Goal: Task Accomplishment & Management: Use online tool/utility

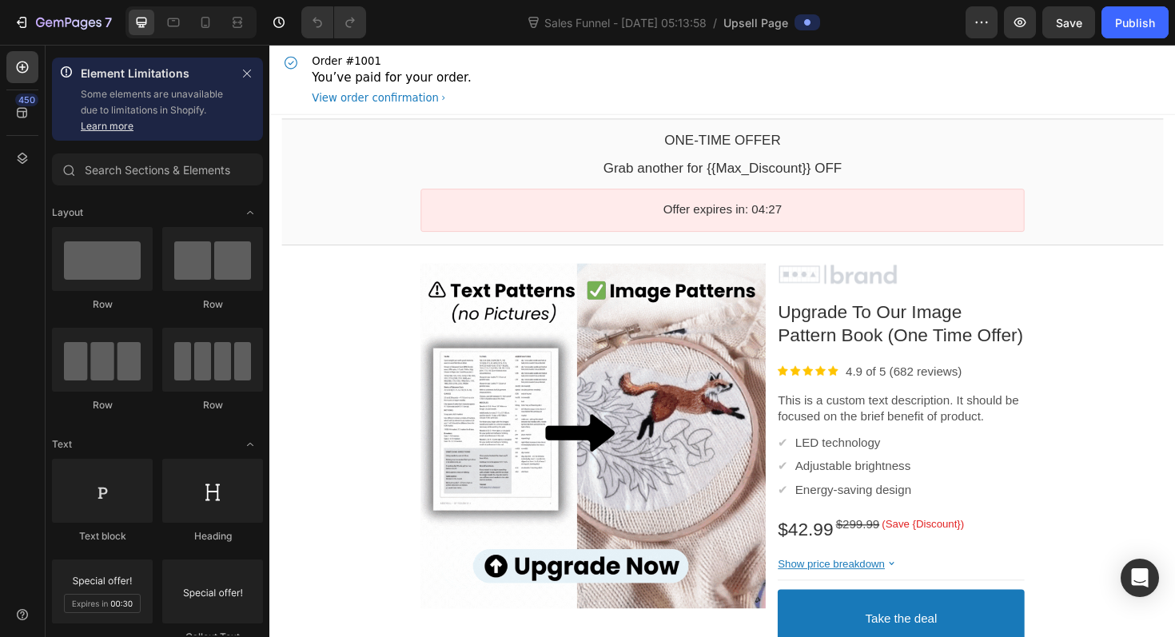
click at [598, 115] on div "Order #1001 You’ve paid for your order. View order confirmation" at bounding box center [748, 82] width 933 height 74
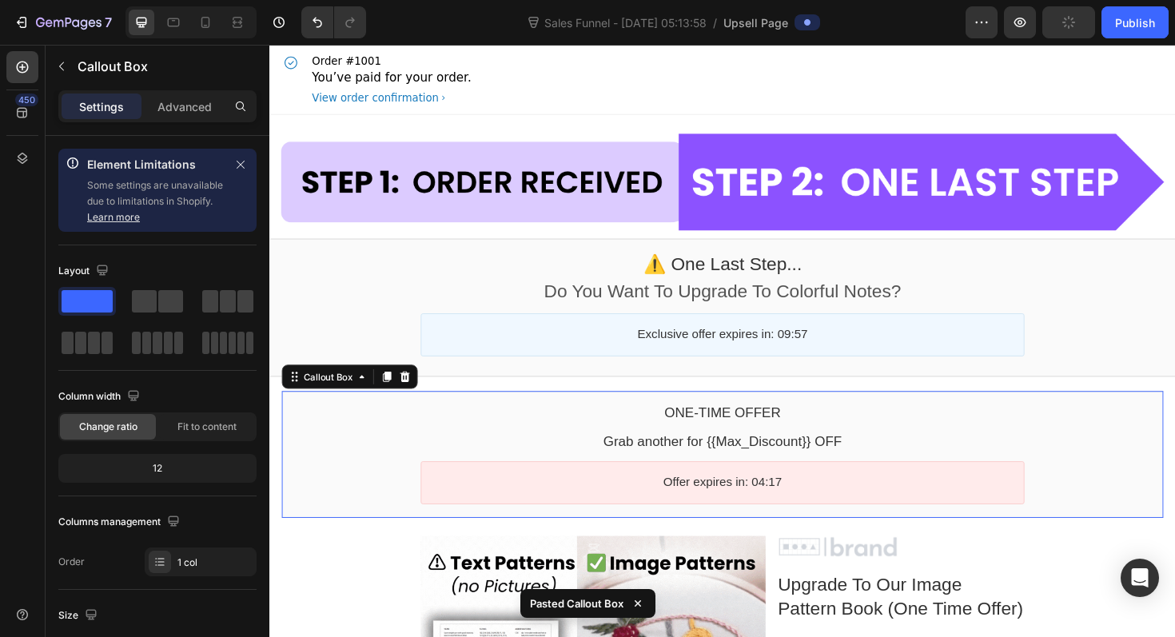
click at [289, 419] on div "One-time Offer Callout Text Grab another for {{Max_Discount}} OFF Callout Text …" at bounding box center [748, 478] width 933 height 134
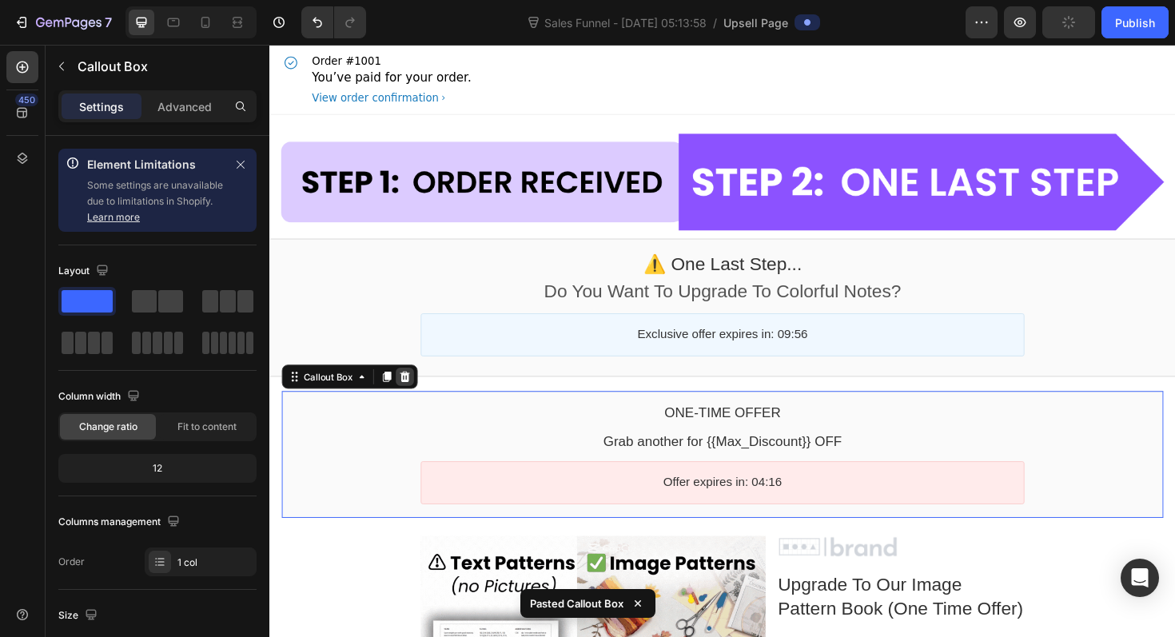
click at [415, 394] on icon at bounding box center [413, 396] width 10 height 11
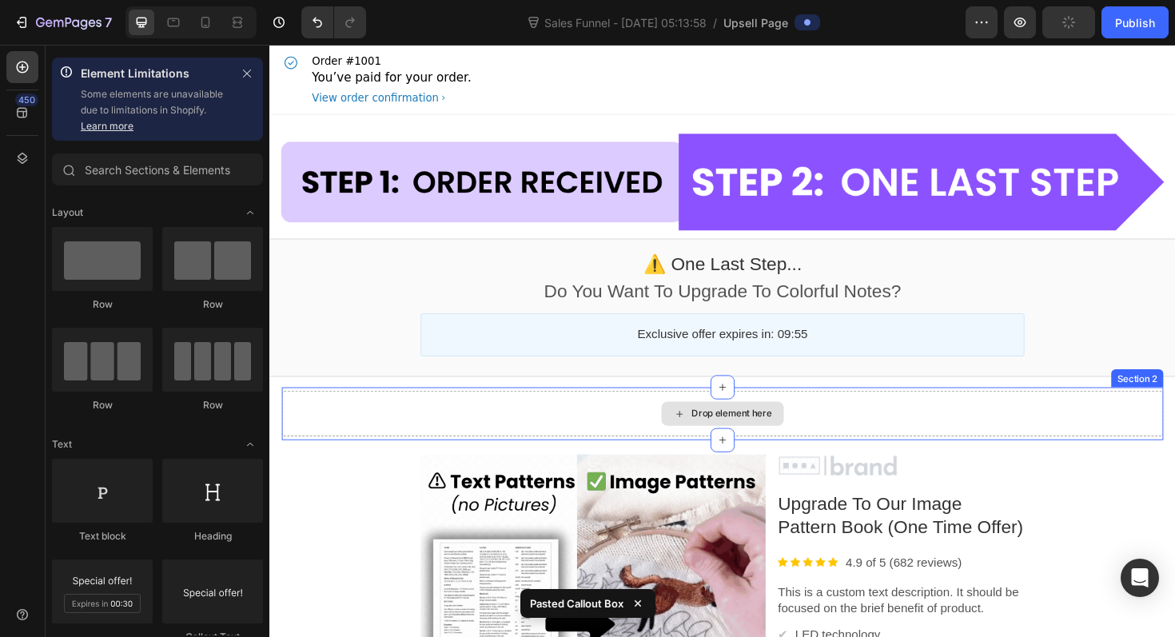
click at [399, 411] on div "Drop element here" at bounding box center [748, 435] width 933 height 48
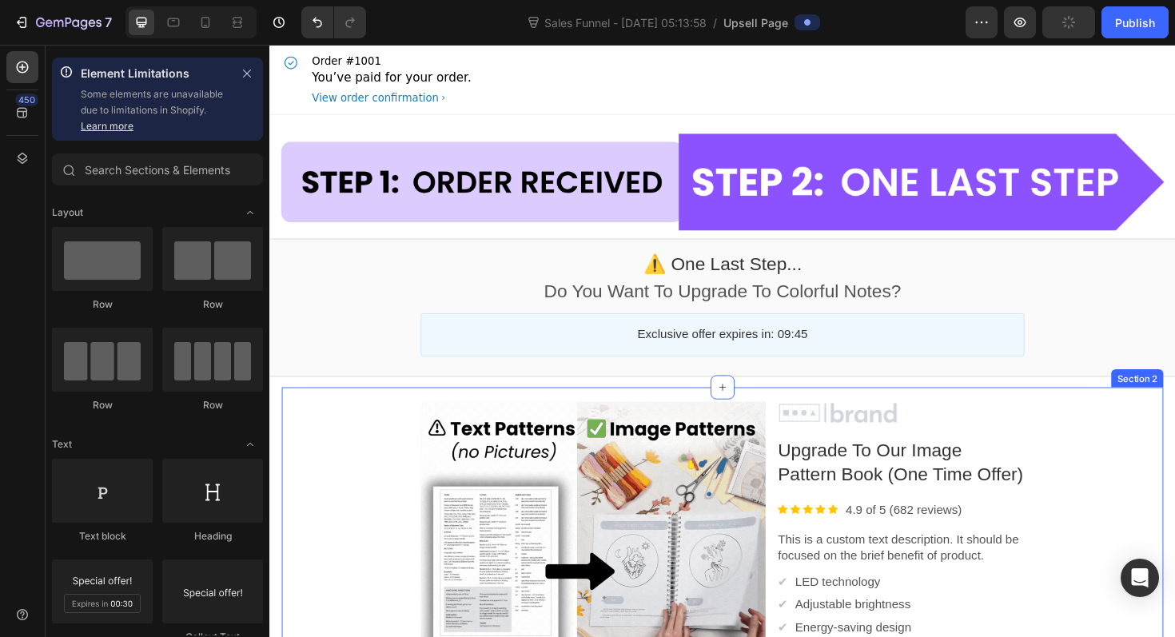
click at [372, 411] on div "Product Images Image Upgrade To Our Image Pattern Book (One Time Offer) Product…" at bounding box center [748, 644] width 933 height 472
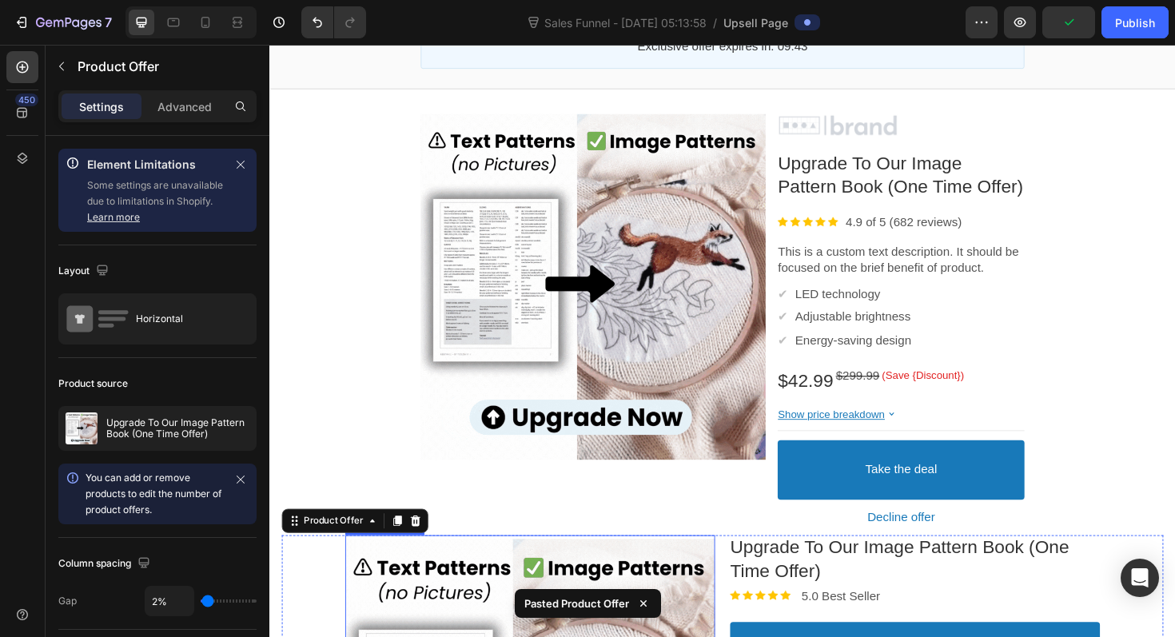
scroll to position [257, 0]
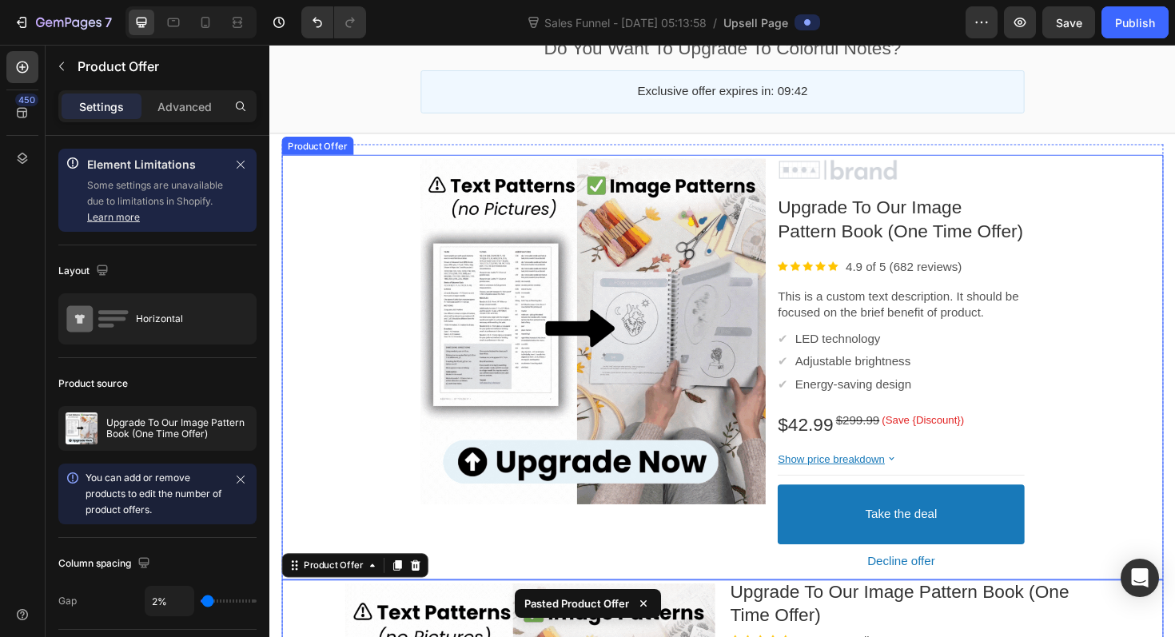
click at [325, 165] on div "Product Images Image Upgrade To Our Image Pattern Book (One Time Offer) Product…" at bounding box center [748, 386] width 933 height 450
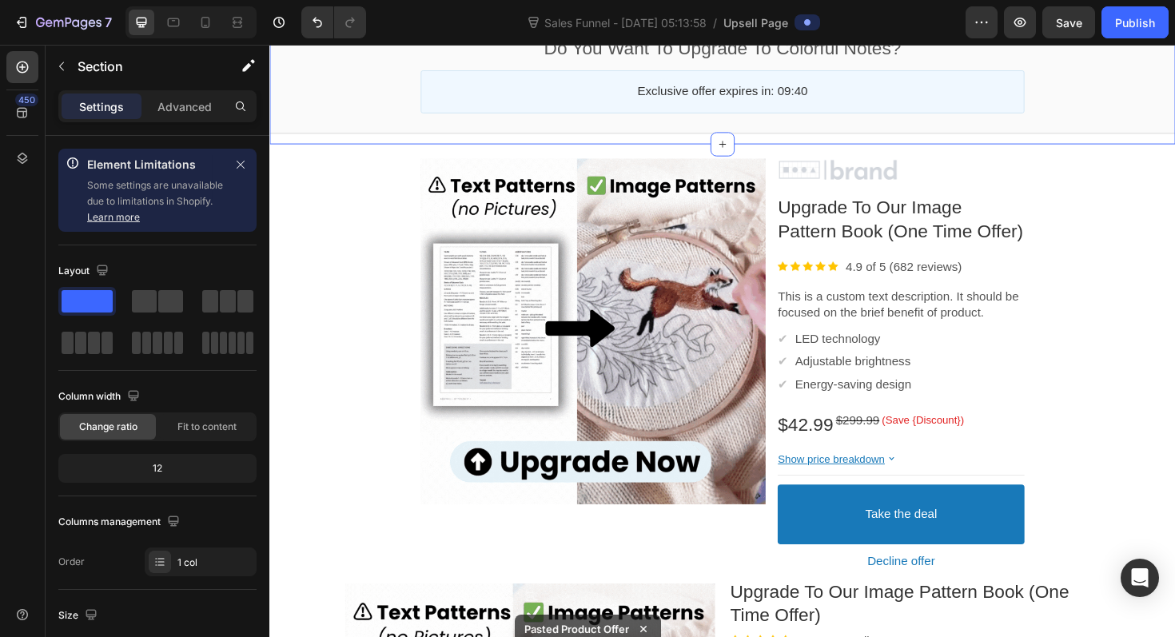
click at [571, 149] on div "Image ⚠️ one last step... Callout Text Do You Want To Upgrade To Colorful Notes…" at bounding box center [748, 6] width 959 height 288
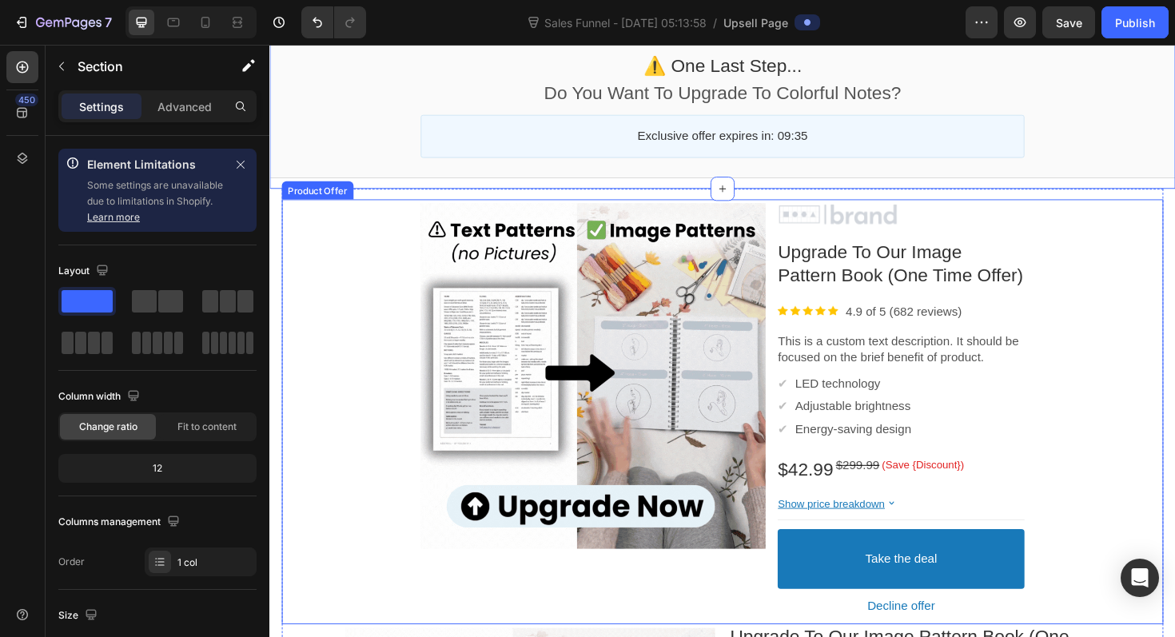
scroll to position [147, 0]
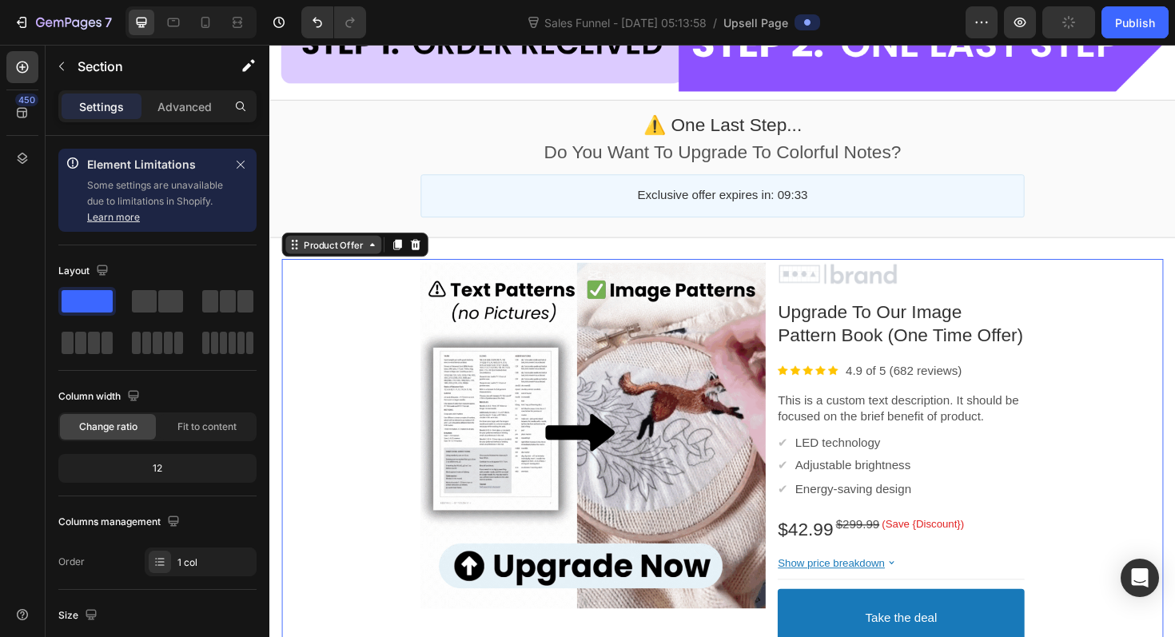
click at [316, 262] on div "Product Offer" at bounding box center [337, 257] width 70 height 12
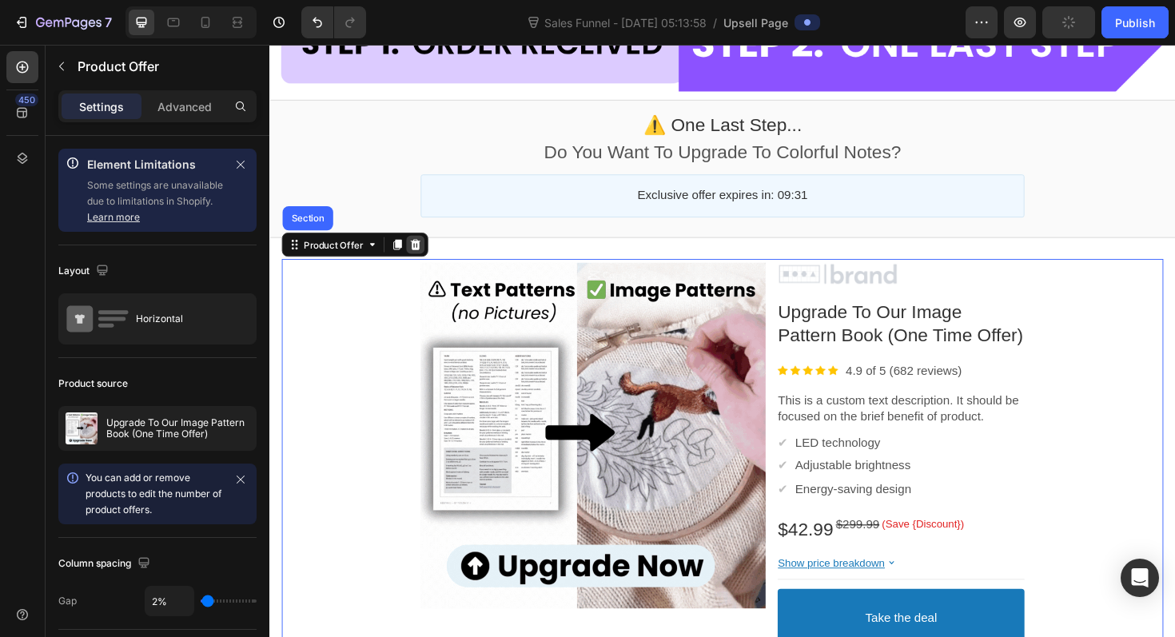
click at [424, 257] on icon at bounding box center [424, 256] width 10 height 11
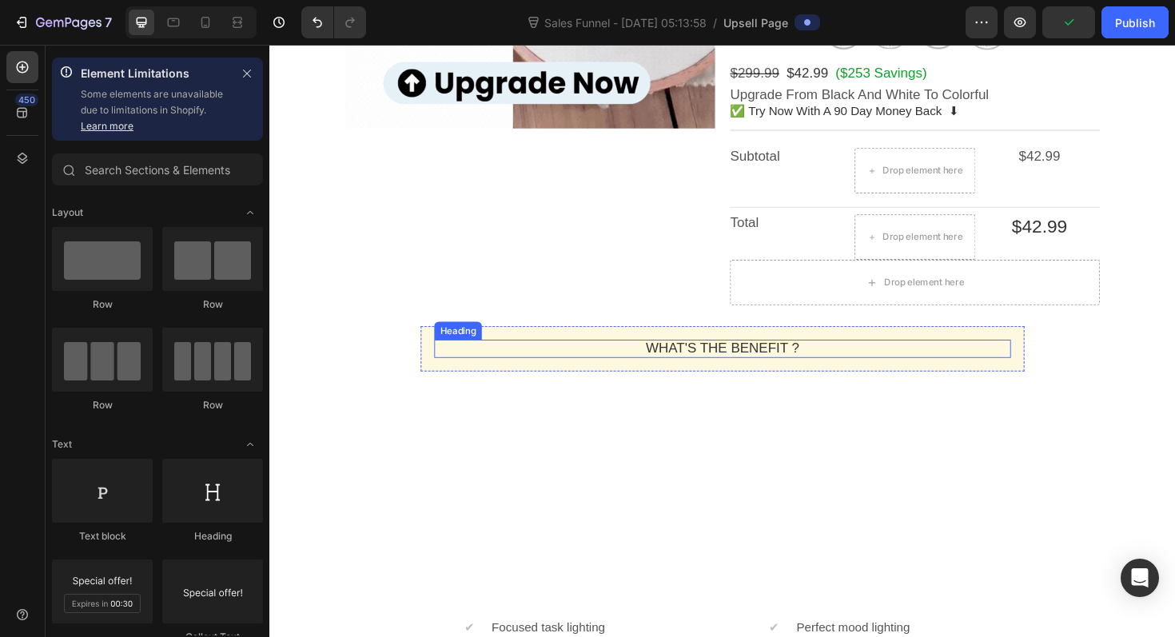
scroll to position [674, 0]
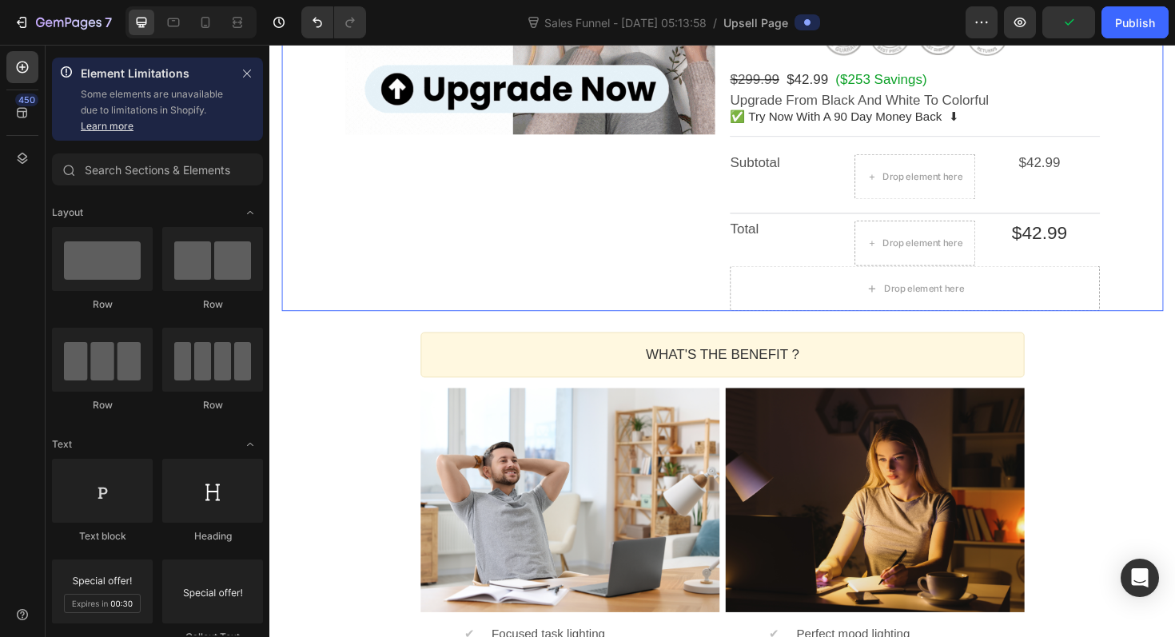
click at [616, 323] on div "Product Images" at bounding box center [545, 35] width 392 height 582
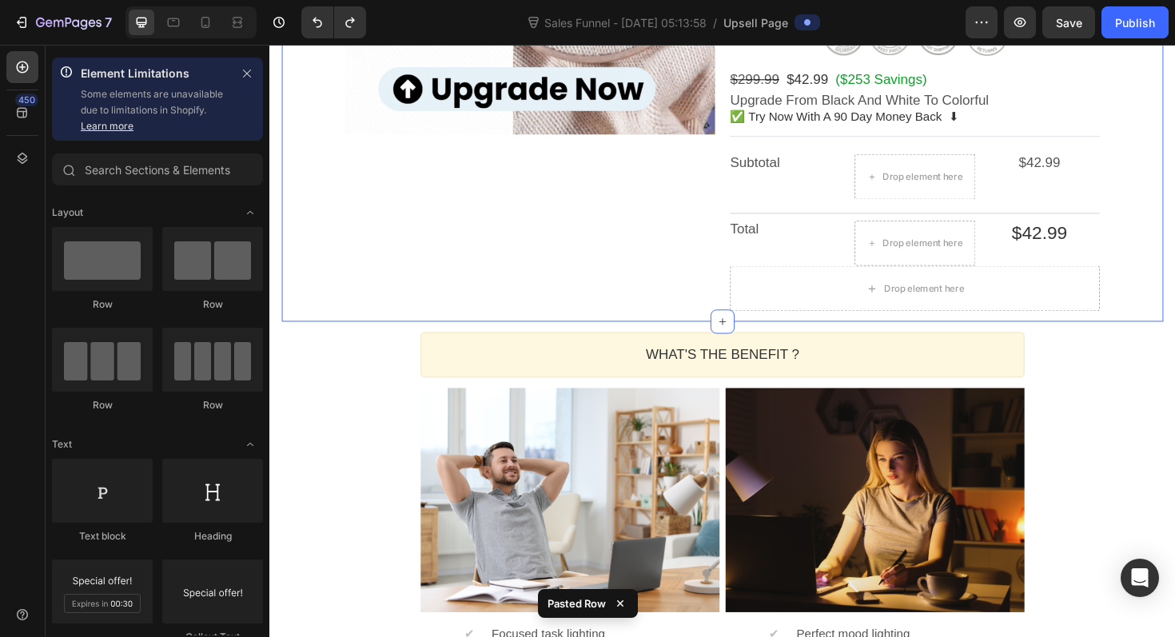
click at [601, 329] on div "Product Images Upgrade To Our Image Pattern Book (One Time Offer) Product Title…" at bounding box center [748, 35] width 933 height 605
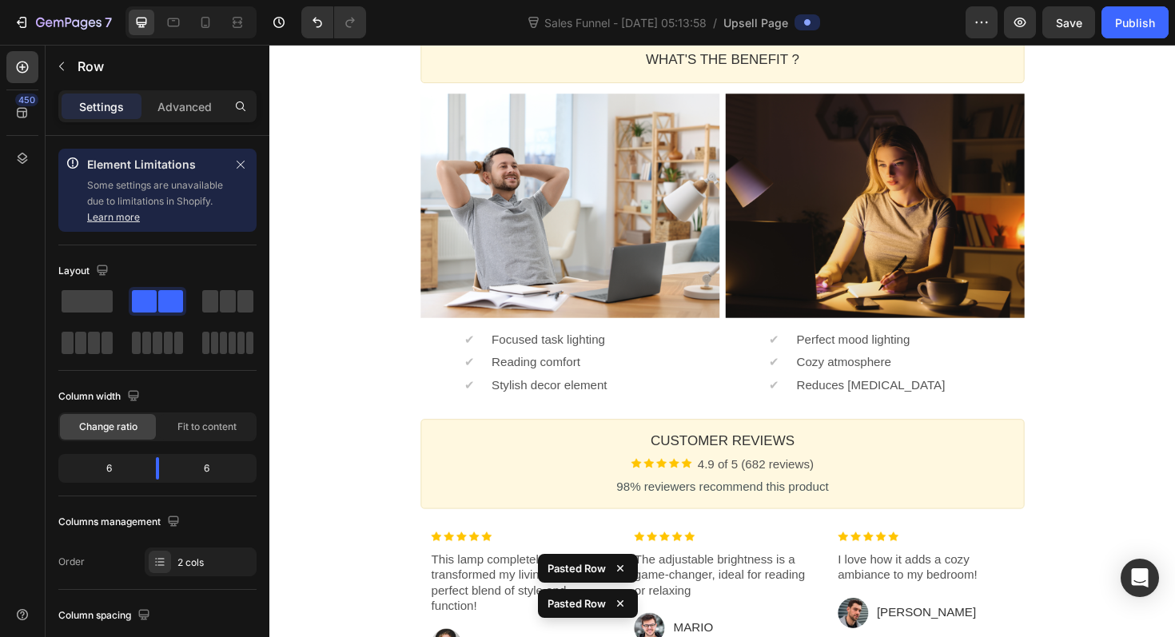
scroll to position [1075, 0]
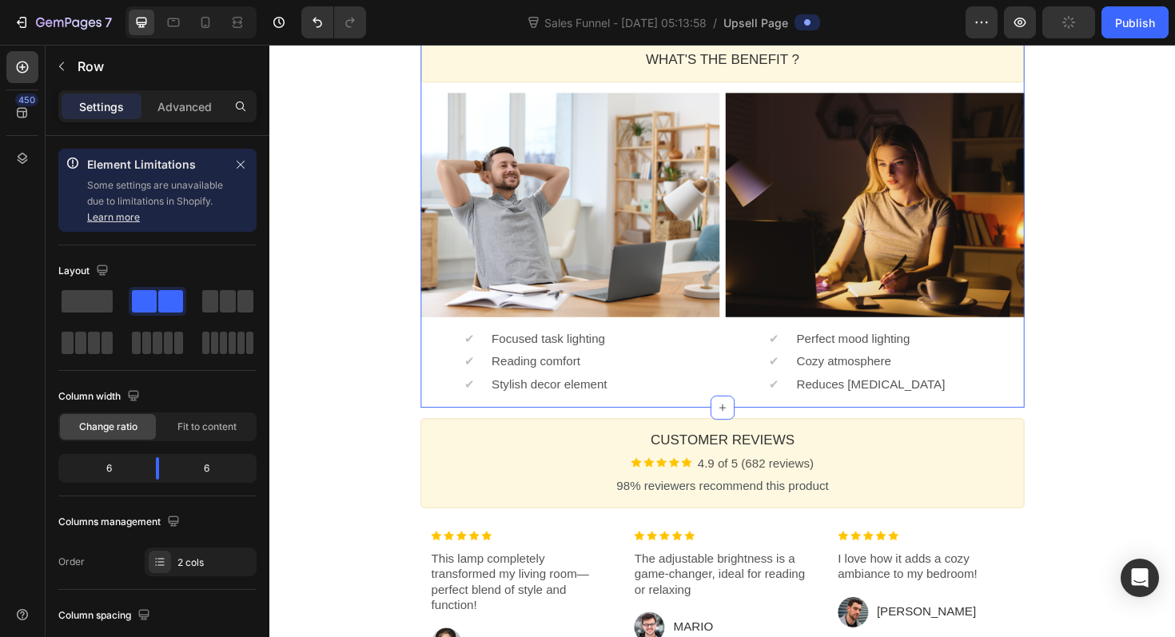
click at [518, 388] on div "WHAT'S THE BENEFIT ? Heading Callout Box Image ✔ Text block Focused task lighti…" at bounding box center [748, 228] width 639 height 404
click at [1051, 17] on icon at bounding box center [1054, 10] width 13 height 13
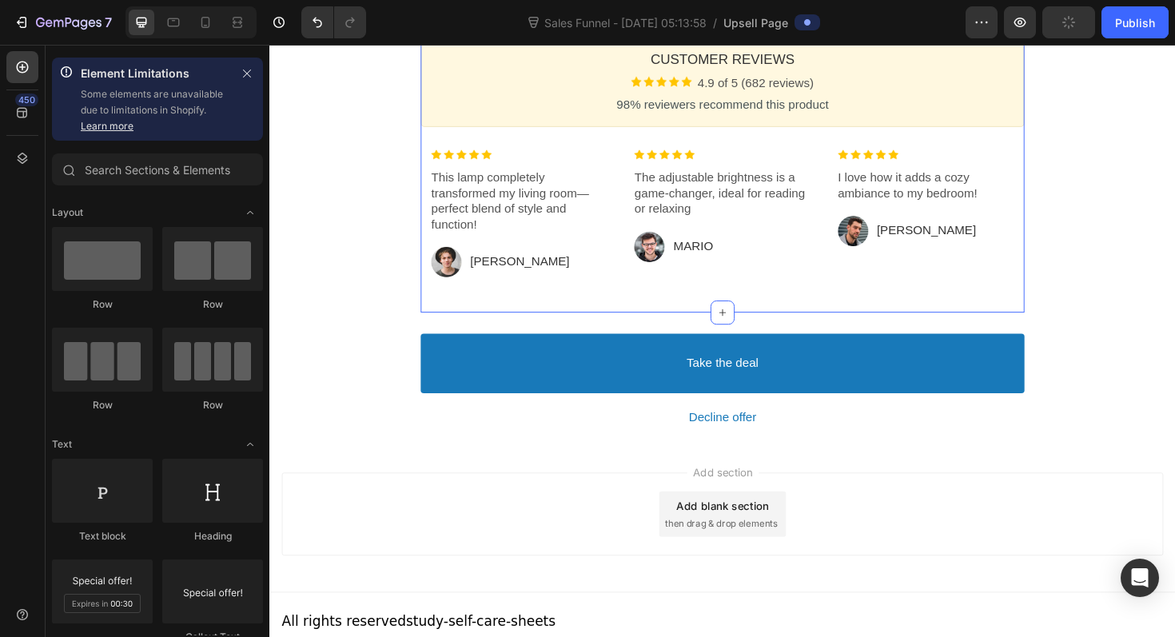
click at [752, 32] on icon at bounding box center [748, 25] width 13 height 13
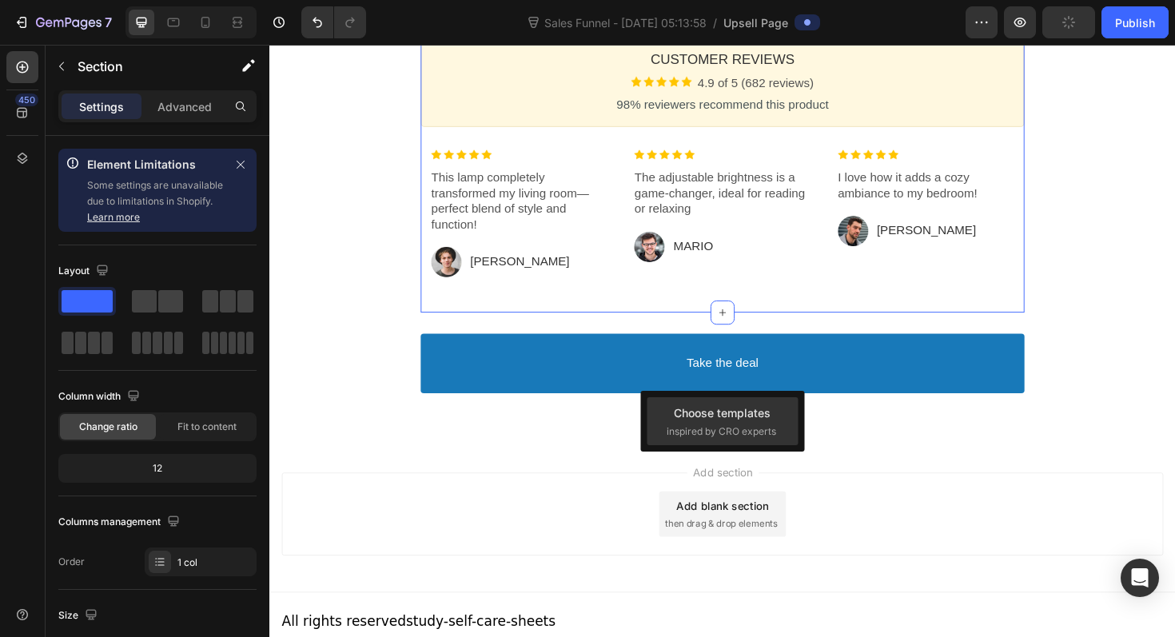
click at [821, 328] on div "Customer Reviews Heading Image 4.9 of 5 (682 reviews) Text block Row 98% review…" at bounding box center [748, 177] width 639 height 303
click at [1056, 16] on icon at bounding box center [1055, 10] width 10 height 11
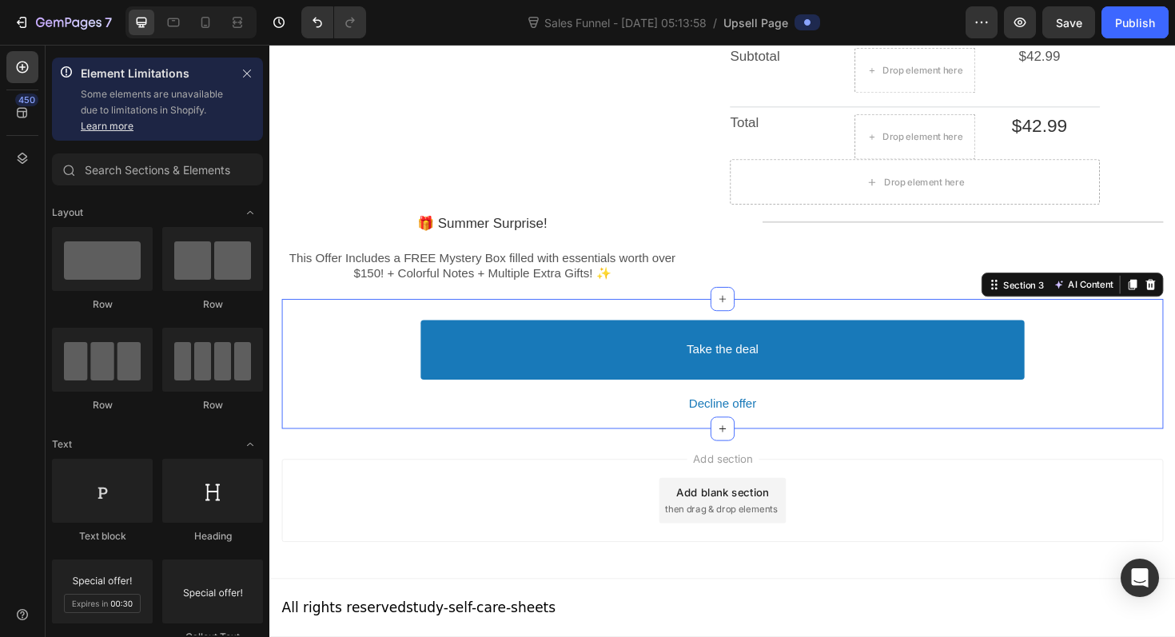
click at [913, 391] on div "Take the deal Accept Button Decline offer Decline Button Product Offer Section …" at bounding box center [748, 452] width 933 height 137
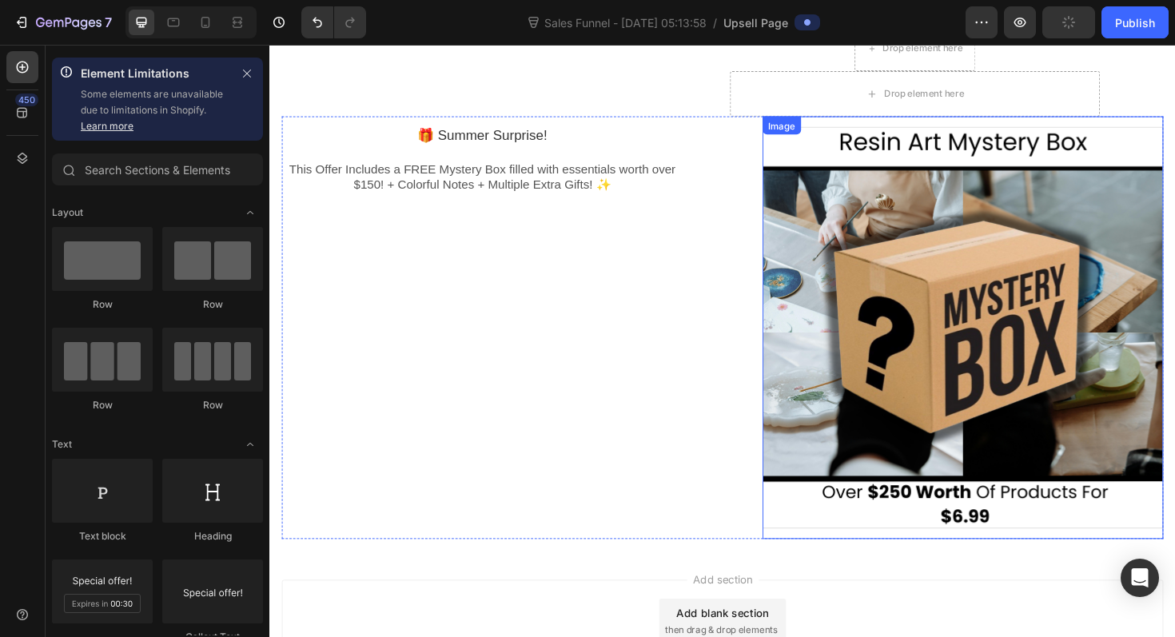
scroll to position [1008, 0]
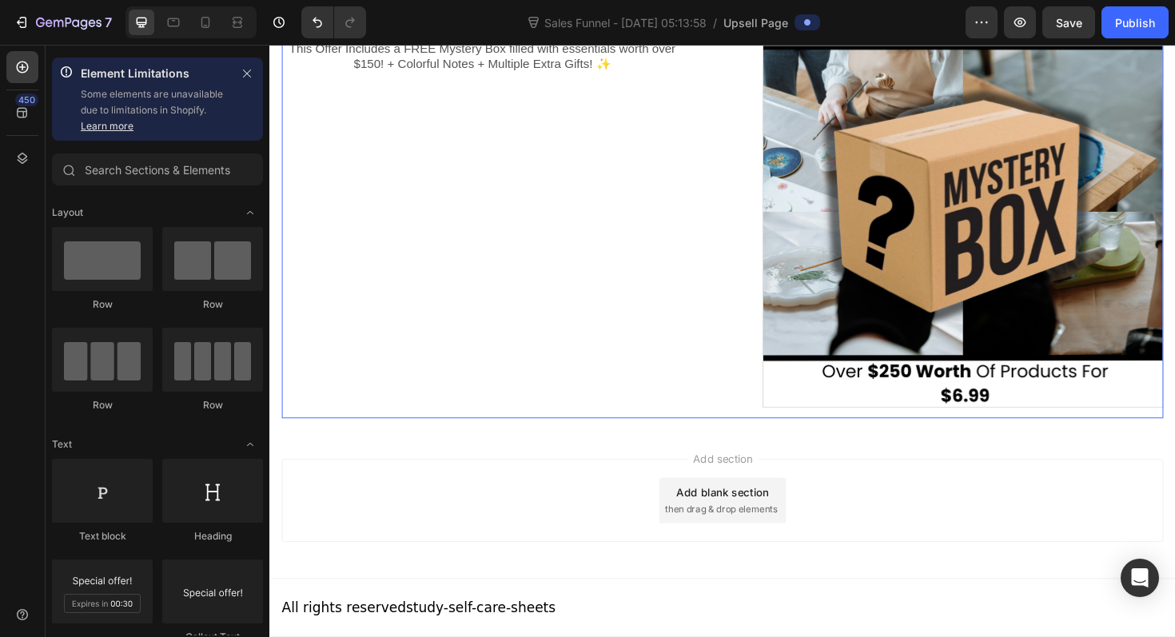
click at [723, 408] on div "🎁 Summer Surprise! Heading This Offer Includes a FREE Mystery Box filled with e…" at bounding box center [748, 216] width 933 height 447
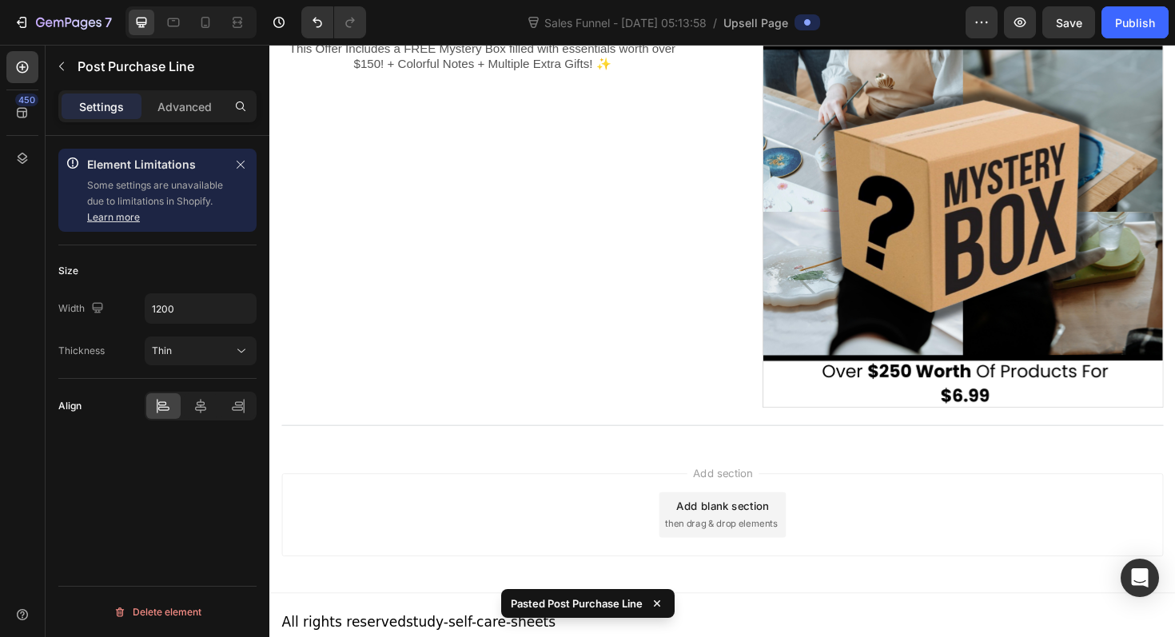
click at [858, 503] on div "Add section Add blank section then drag & drop elements" at bounding box center [748, 543] width 933 height 88
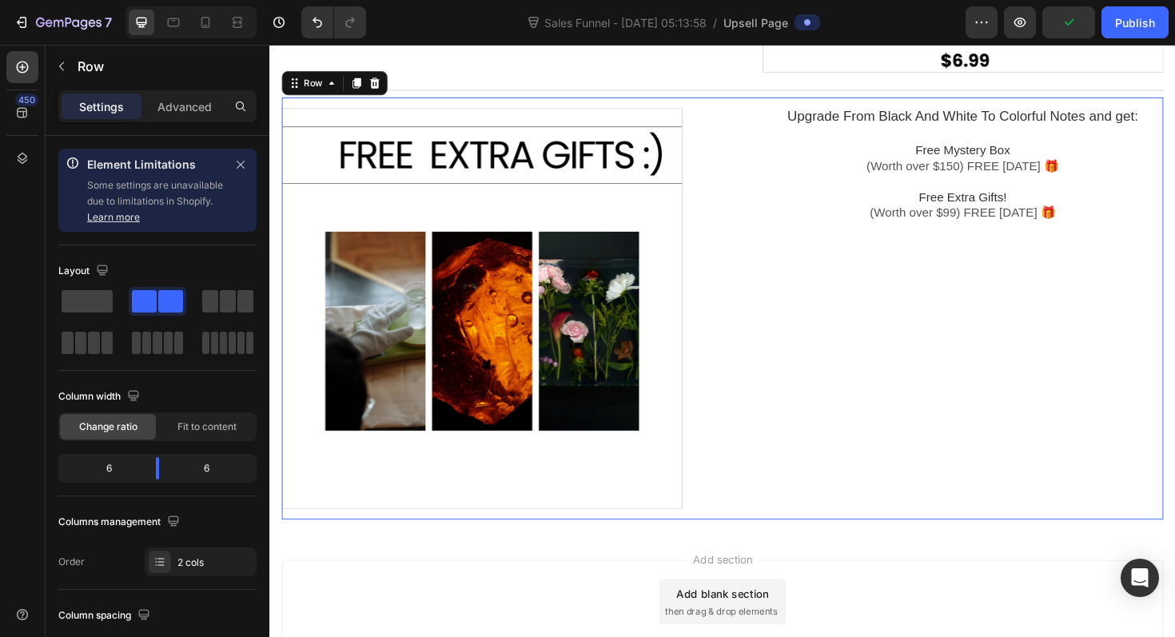
scroll to position [1470, 0]
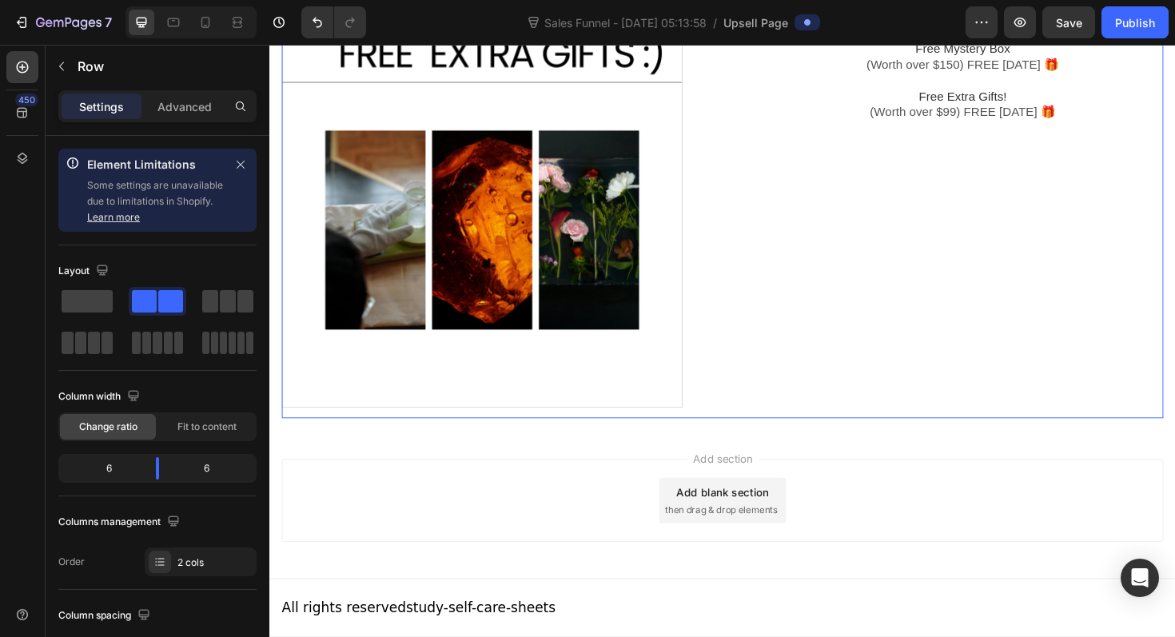
click at [1031, 457] on div "Add section Add blank section then drag & drop elements" at bounding box center [748, 530] width 959 height 158
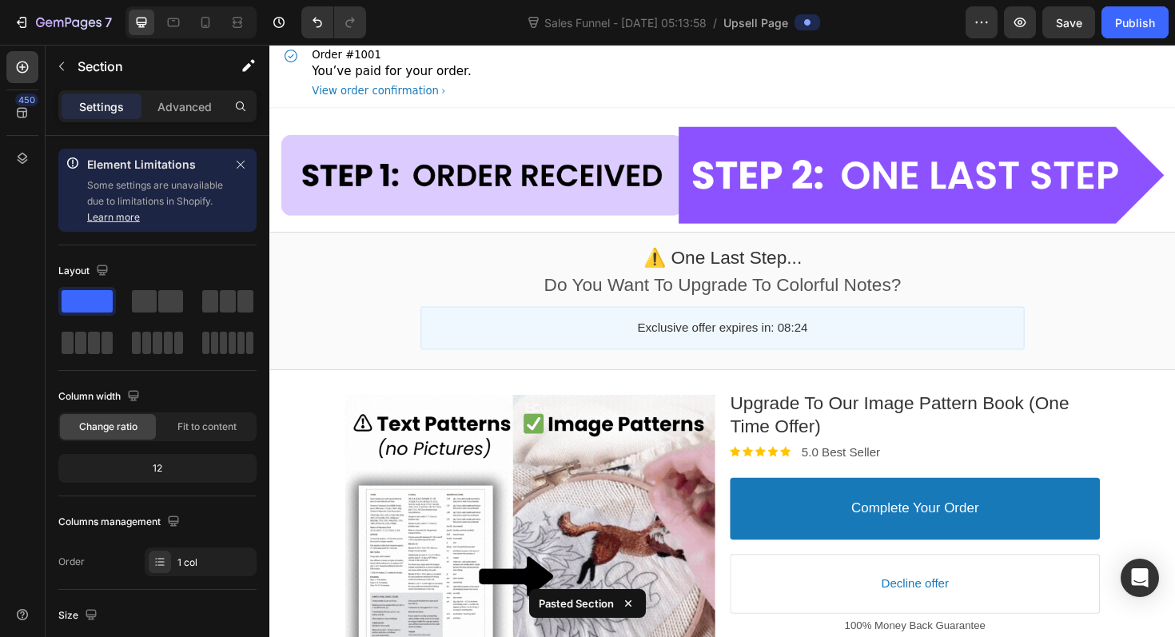
scroll to position [0, 0]
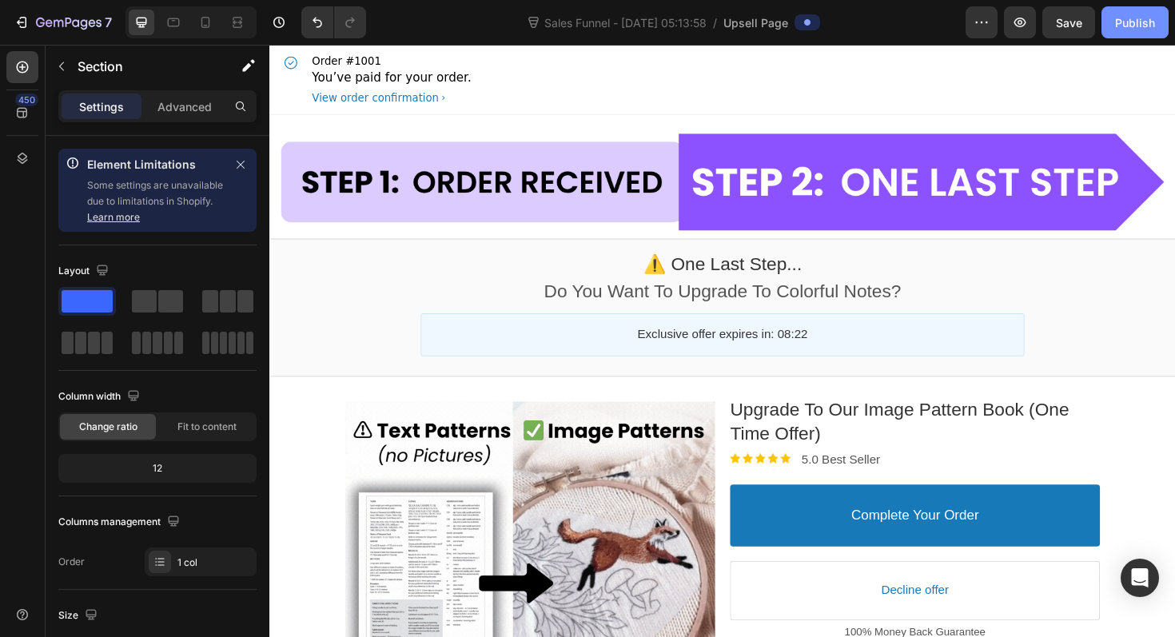
click at [1148, 28] on div "Publish" at bounding box center [1135, 22] width 40 height 17
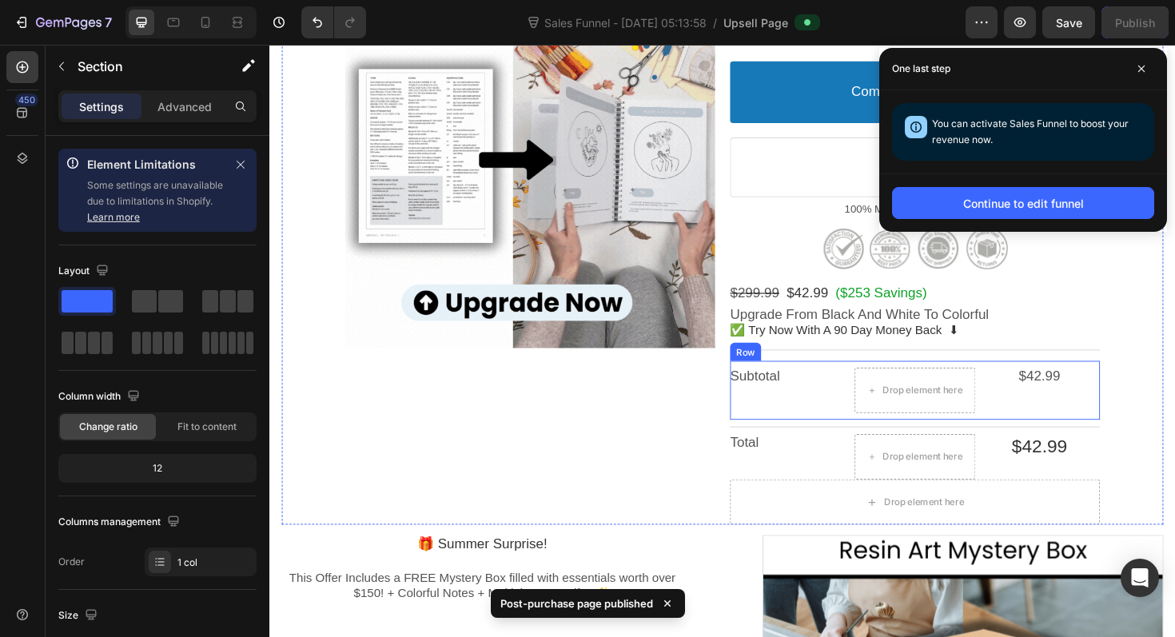
scroll to position [459, 0]
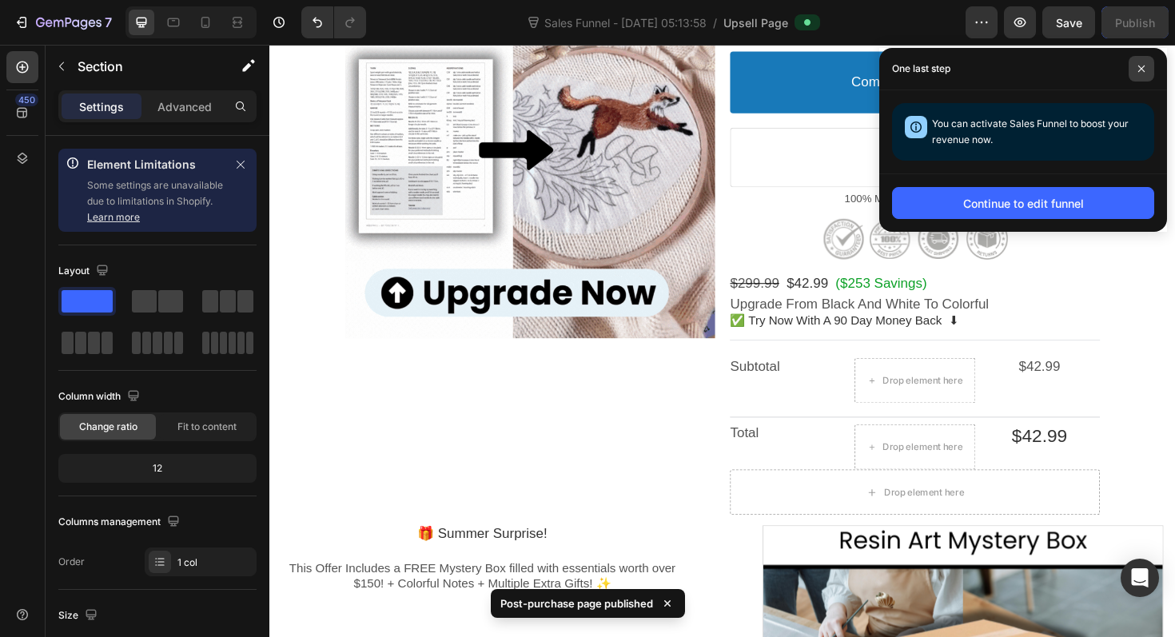
click at [1145, 71] on span at bounding box center [1141, 69] width 26 height 26
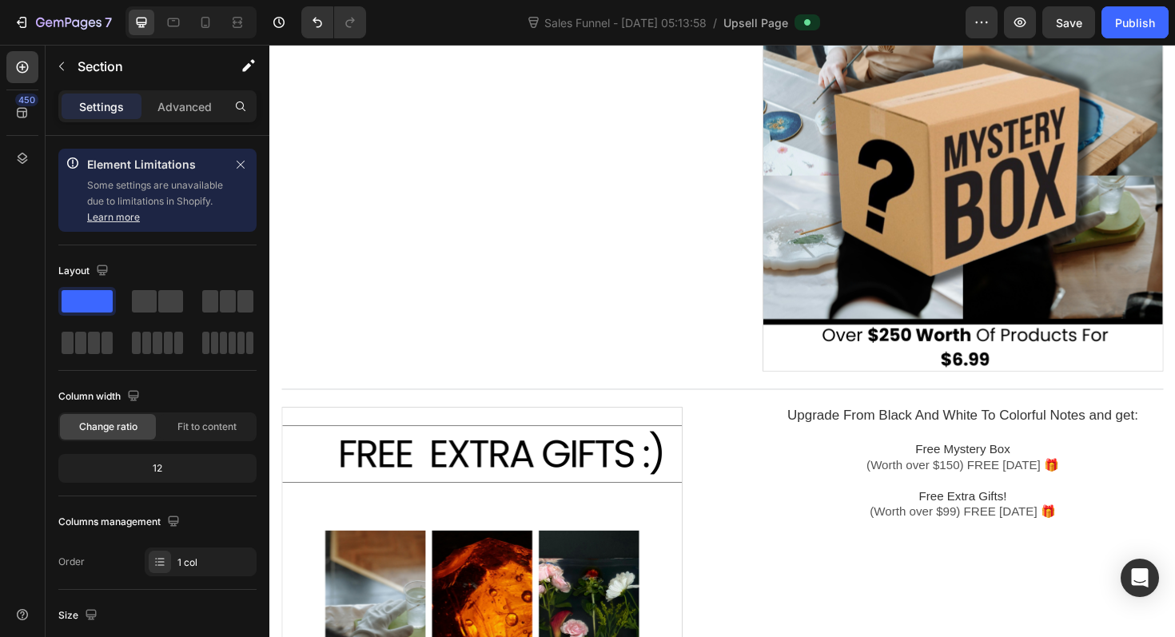
scroll to position [1053, 0]
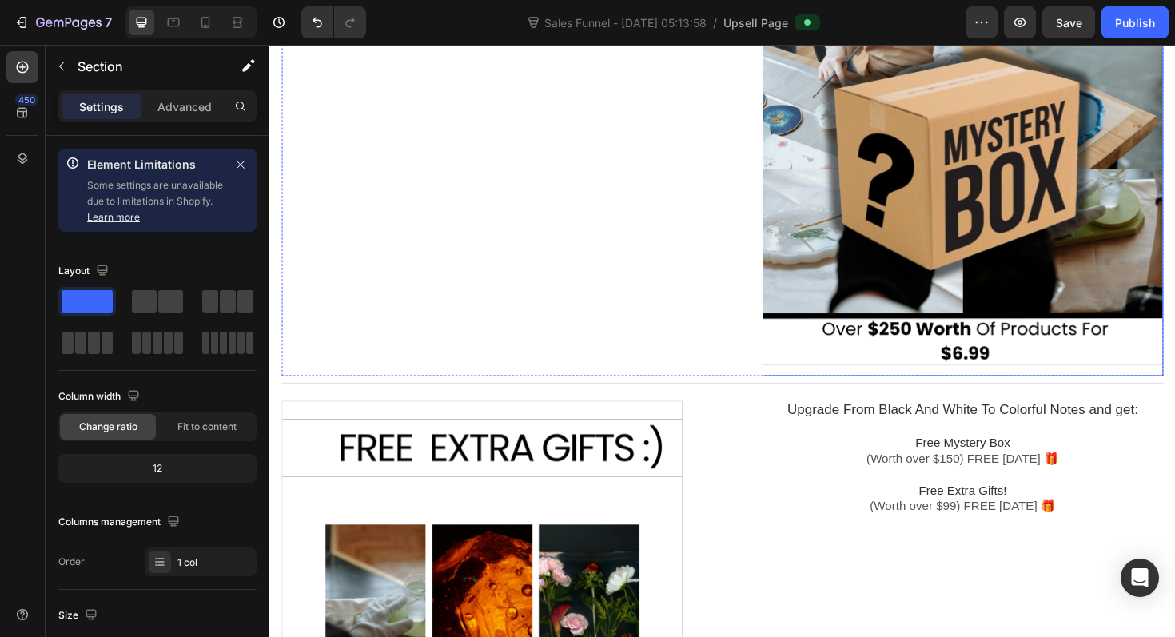
click at [966, 233] on div at bounding box center [1003, 171] width 424 height 424
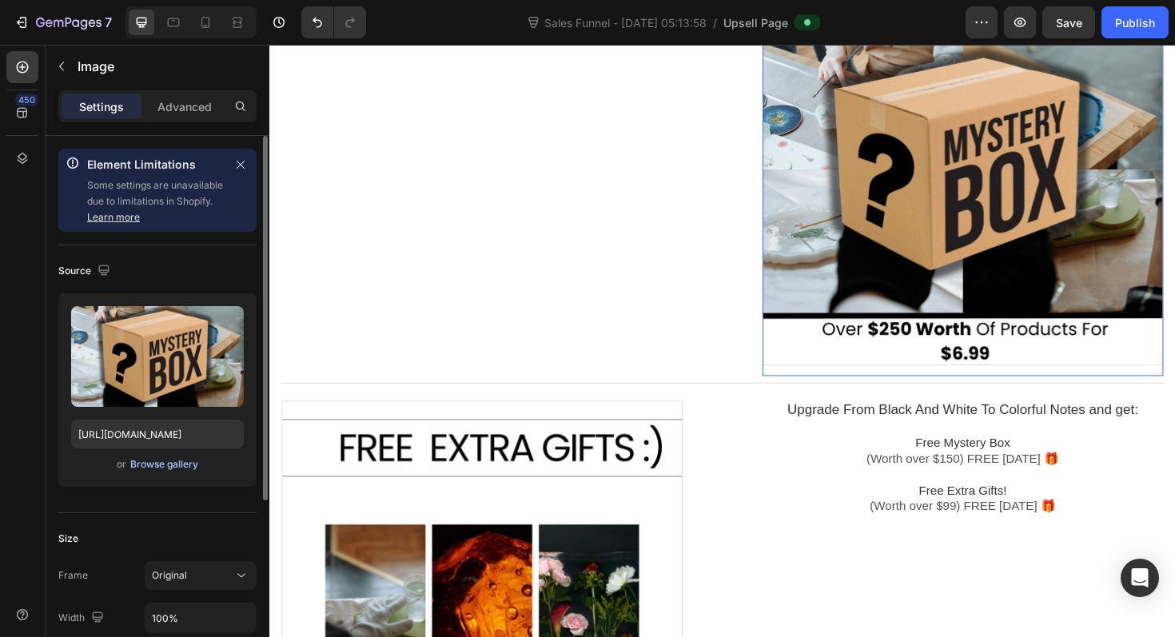
click at [169, 462] on div "Browse gallery" at bounding box center [164, 464] width 68 height 14
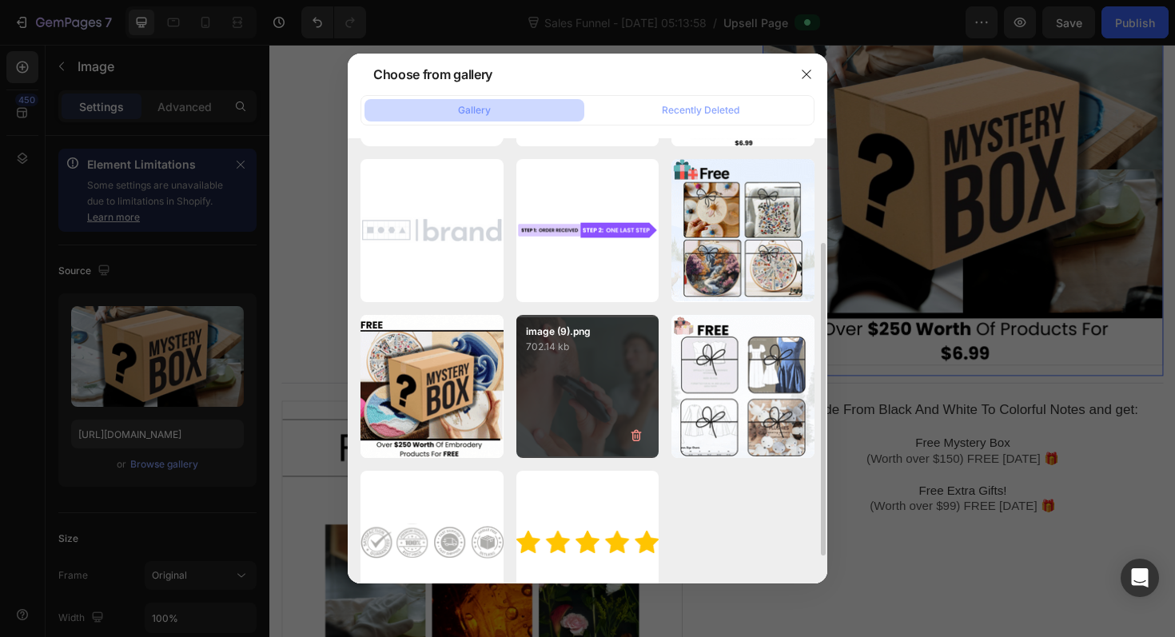
scroll to position [148, 0]
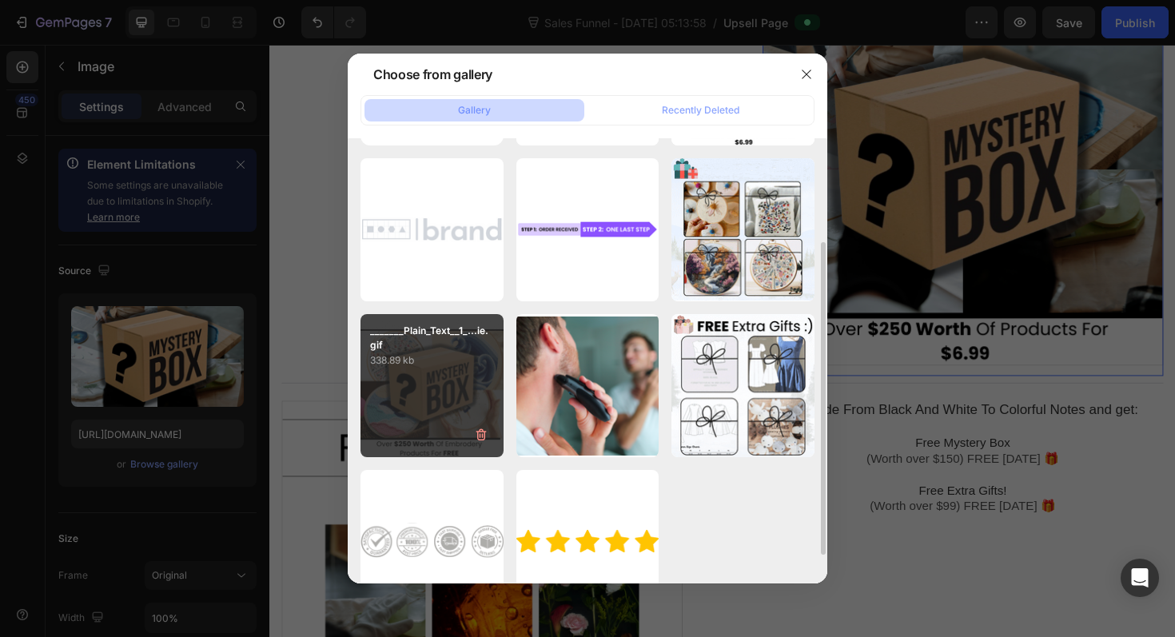
click at [431, 375] on div "_______Plain_Text__1_...ie.gif 338.89 kb" at bounding box center [431, 385] width 143 height 143
type input "[URL][DOMAIN_NAME]"
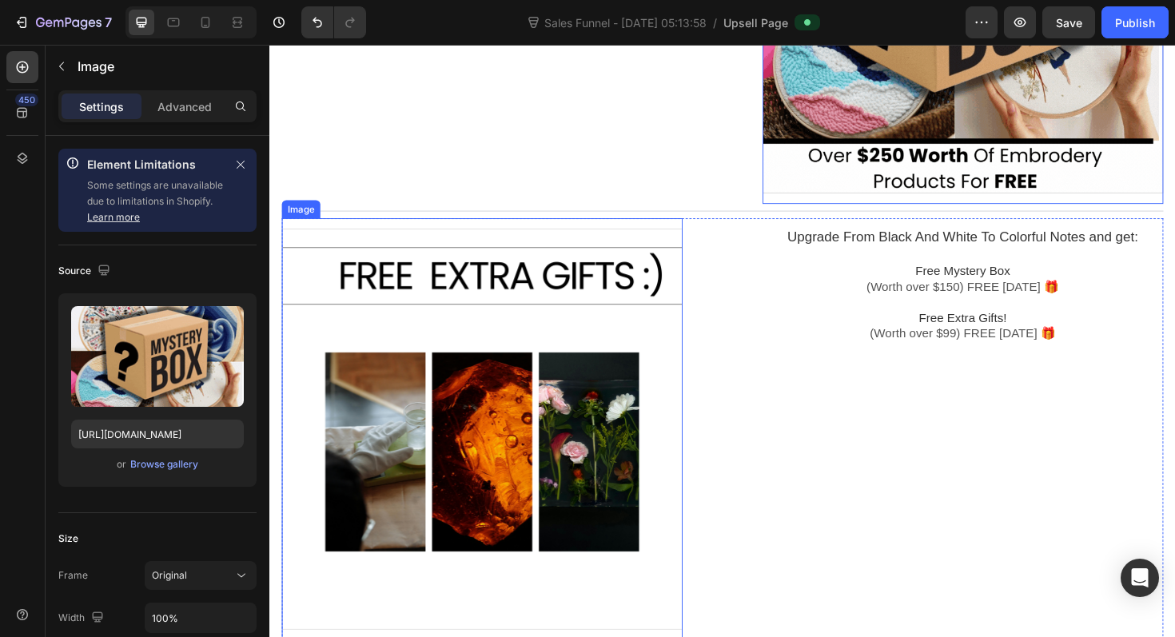
scroll to position [1255, 0]
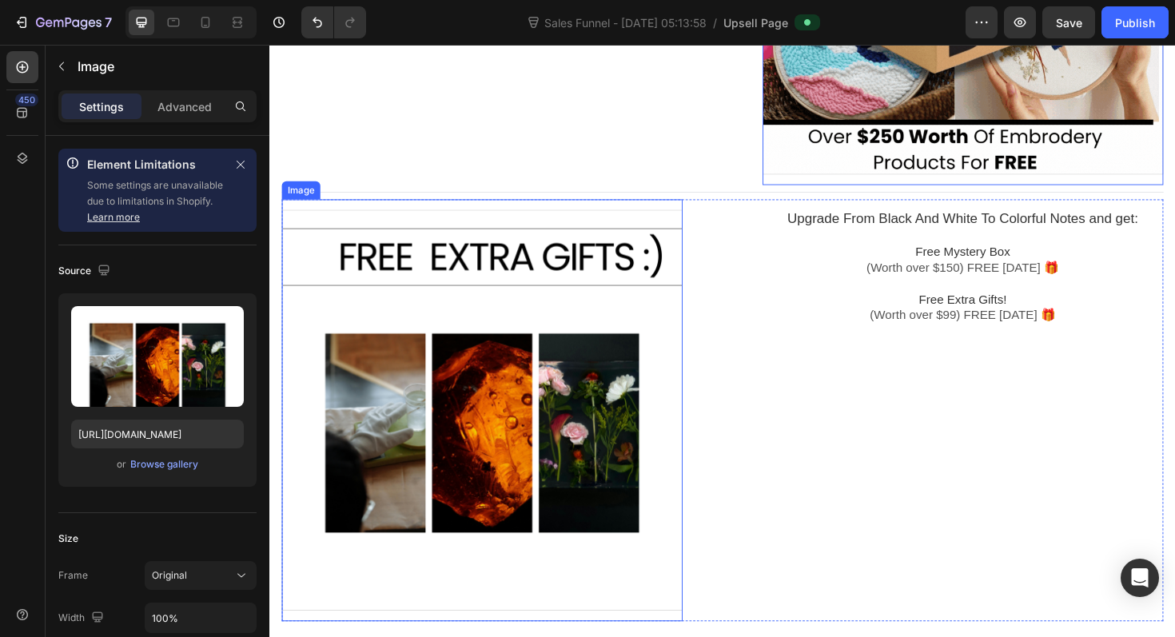
click at [453, 451] on div at bounding box center [494, 432] width 424 height 424
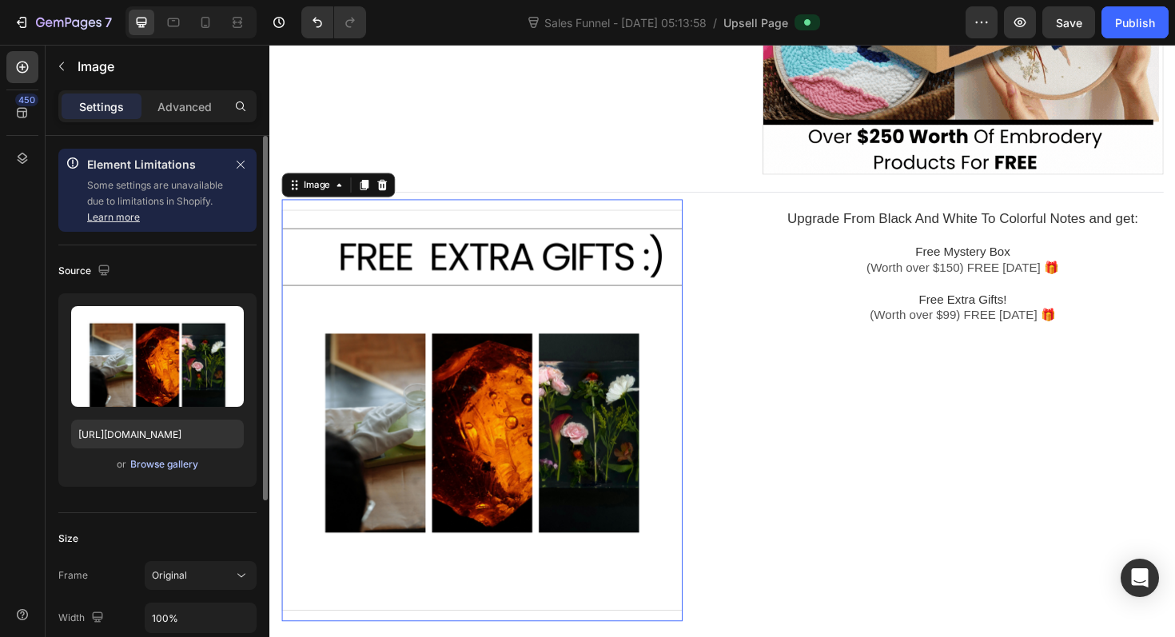
click at [181, 462] on div "Browse gallery" at bounding box center [164, 464] width 68 height 14
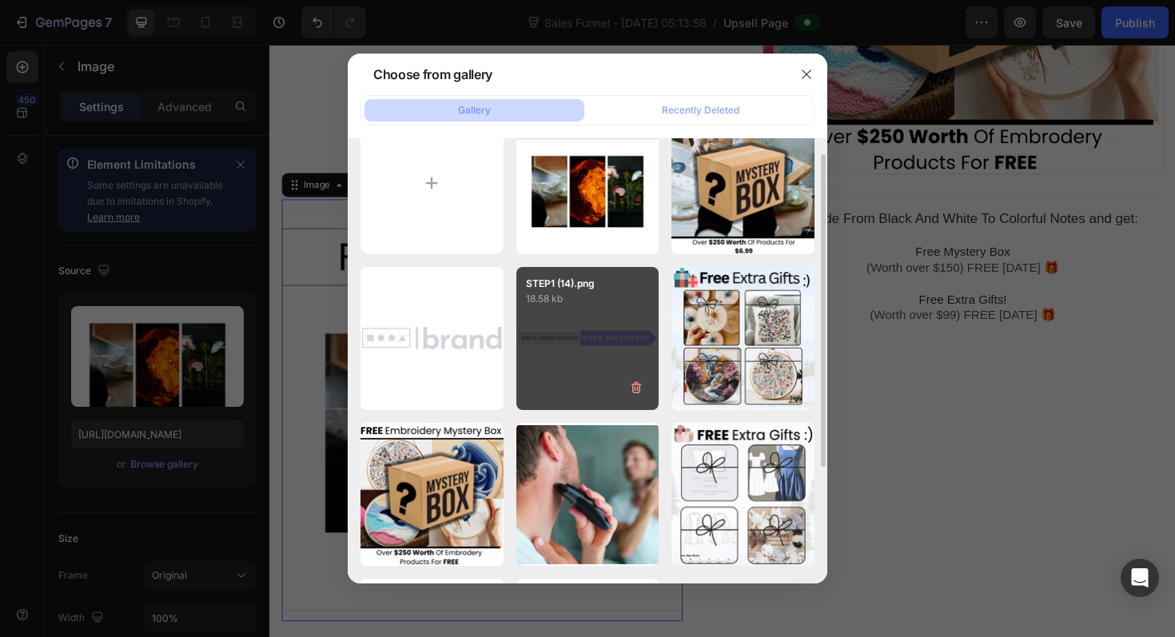
scroll to position [27, 0]
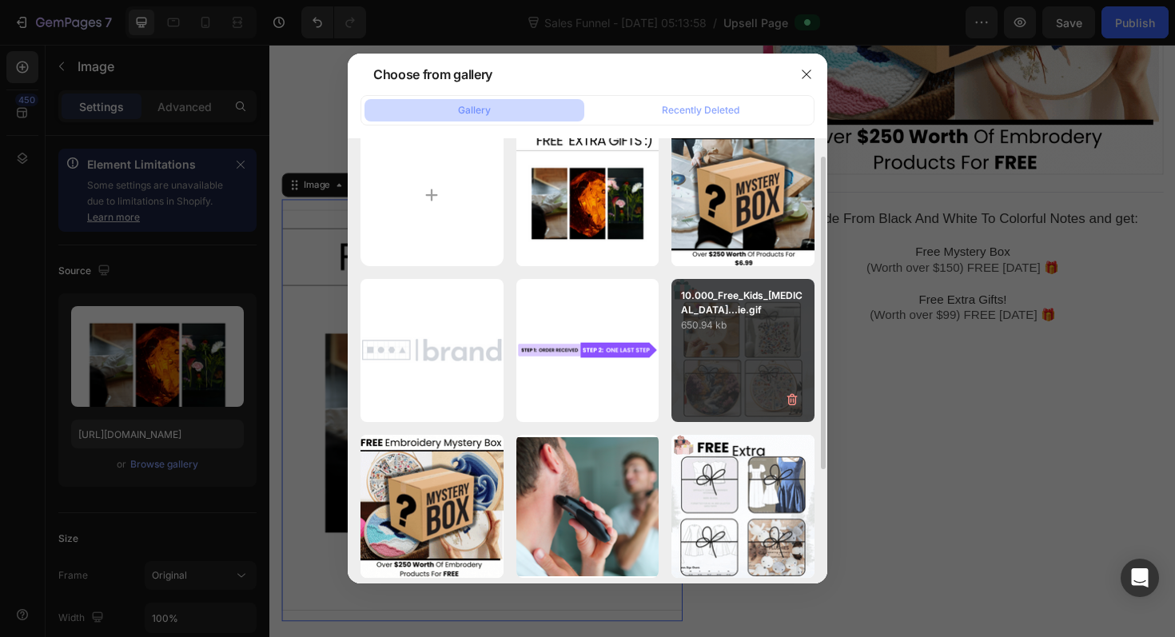
click at [760, 323] on p "650.94 kb" at bounding box center [743, 325] width 124 height 16
type input "[URL][DOMAIN_NAME]"
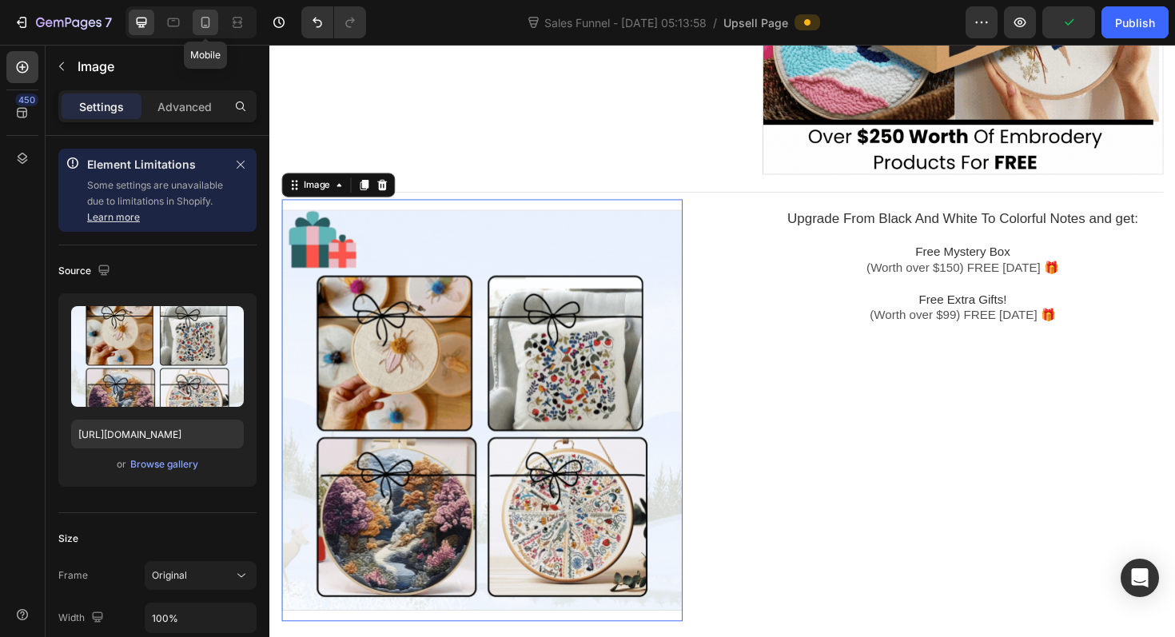
click at [209, 25] on icon at bounding box center [205, 22] width 16 height 16
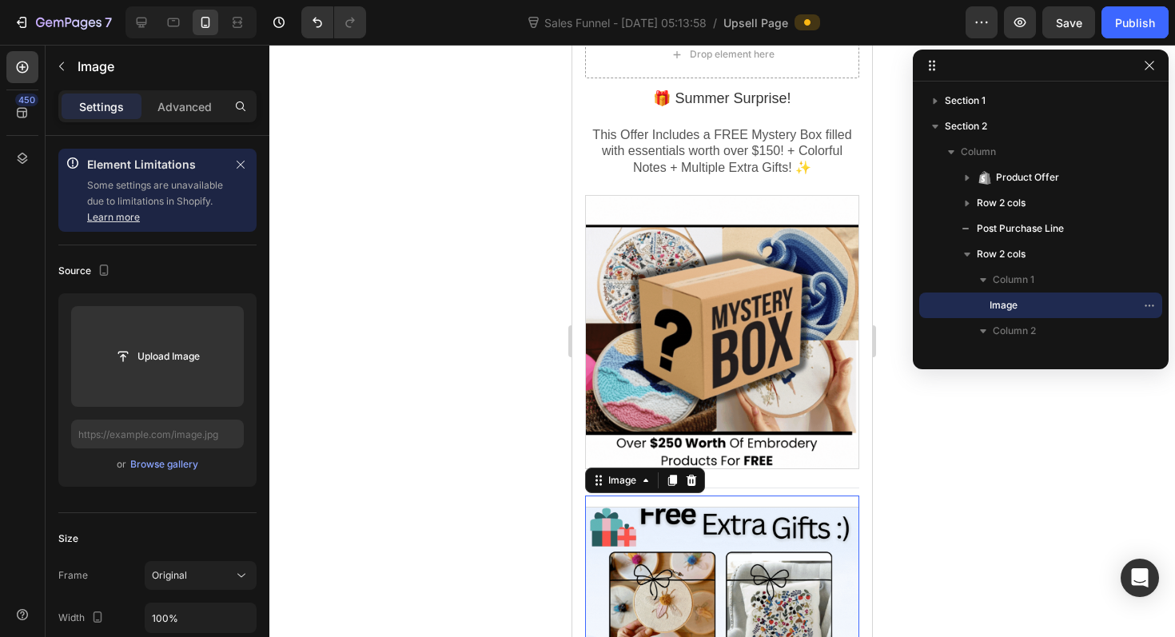
scroll to position [1086, 0]
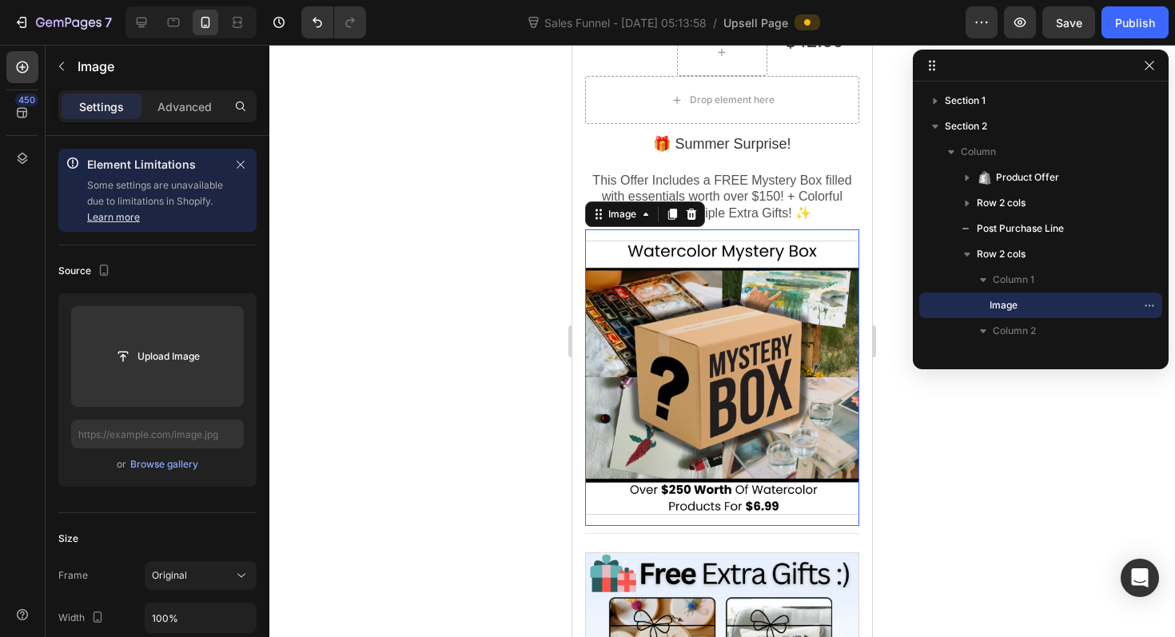
click at [753, 332] on div at bounding box center [722, 378] width 274 height 274
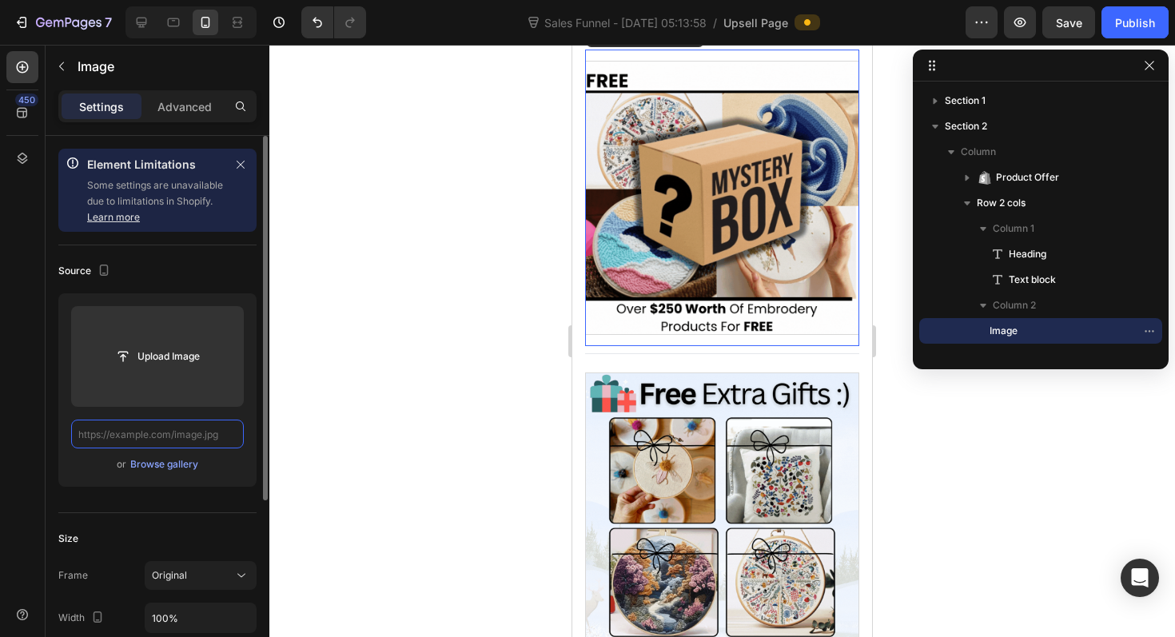
scroll to position [1308, 0]
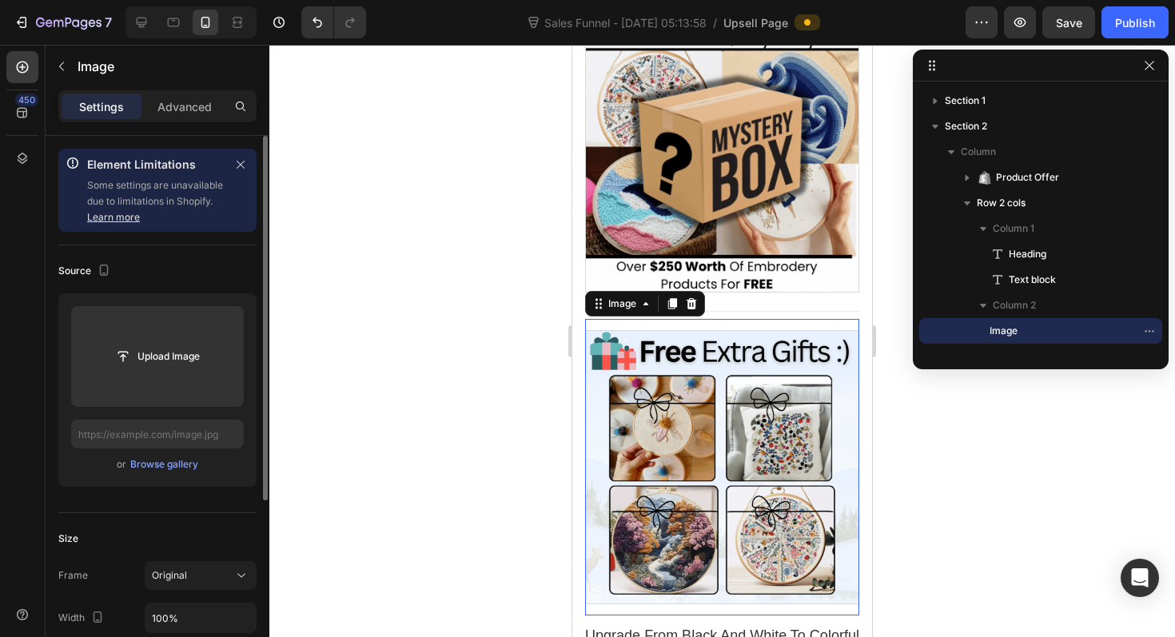
click at [698, 486] on div at bounding box center [722, 467] width 274 height 274
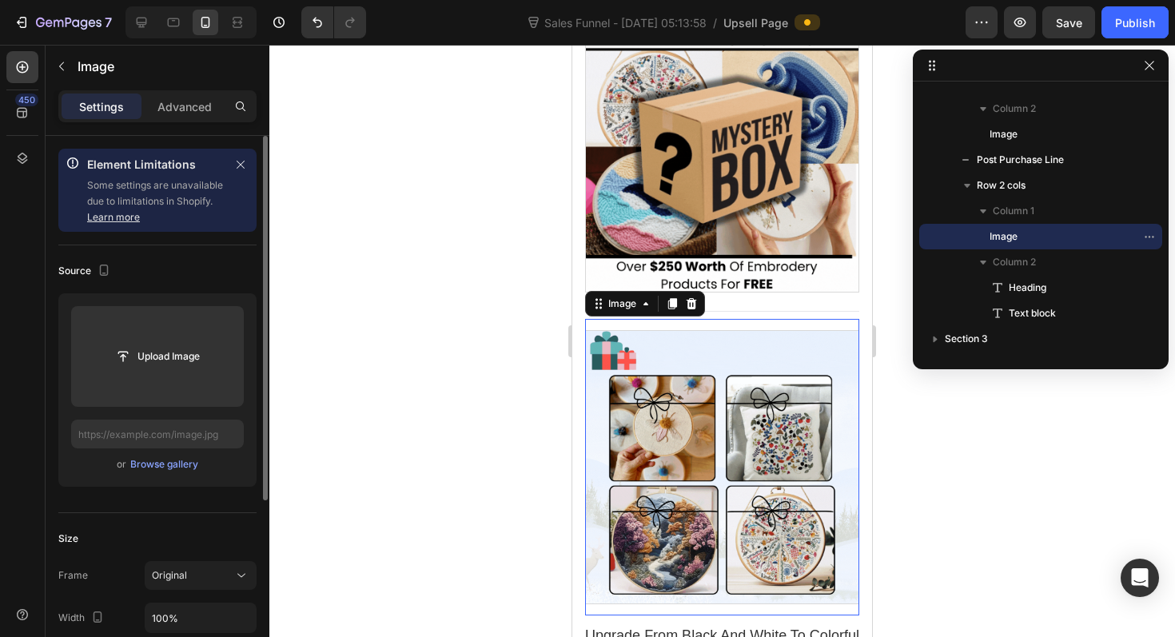
click at [741, 460] on div at bounding box center [722, 467] width 274 height 274
click at [768, 206] on div at bounding box center [722, 155] width 274 height 274
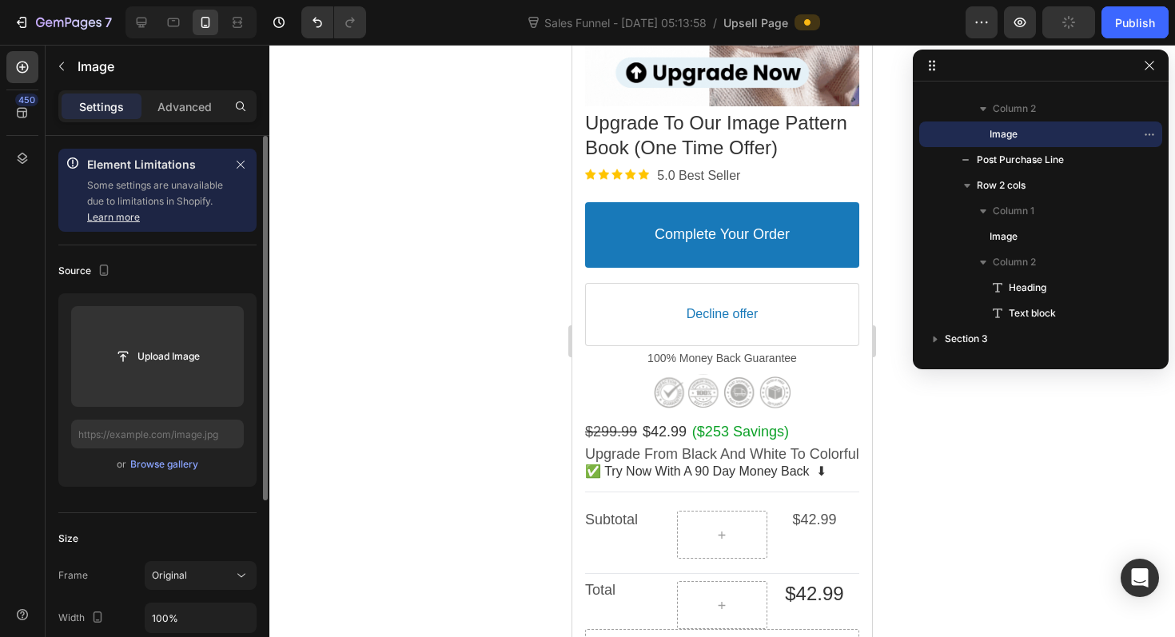
scroll to position [470, 0]
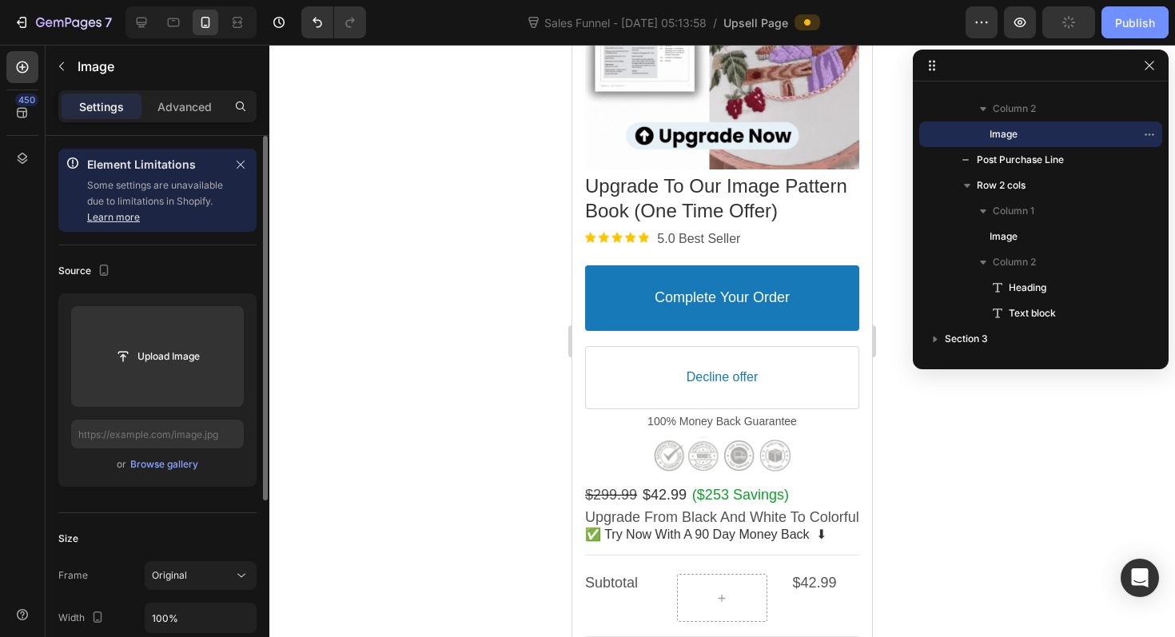
click at [1135, 26] on div "Publish" at bounding box center [1135, 22] width 40 height 17
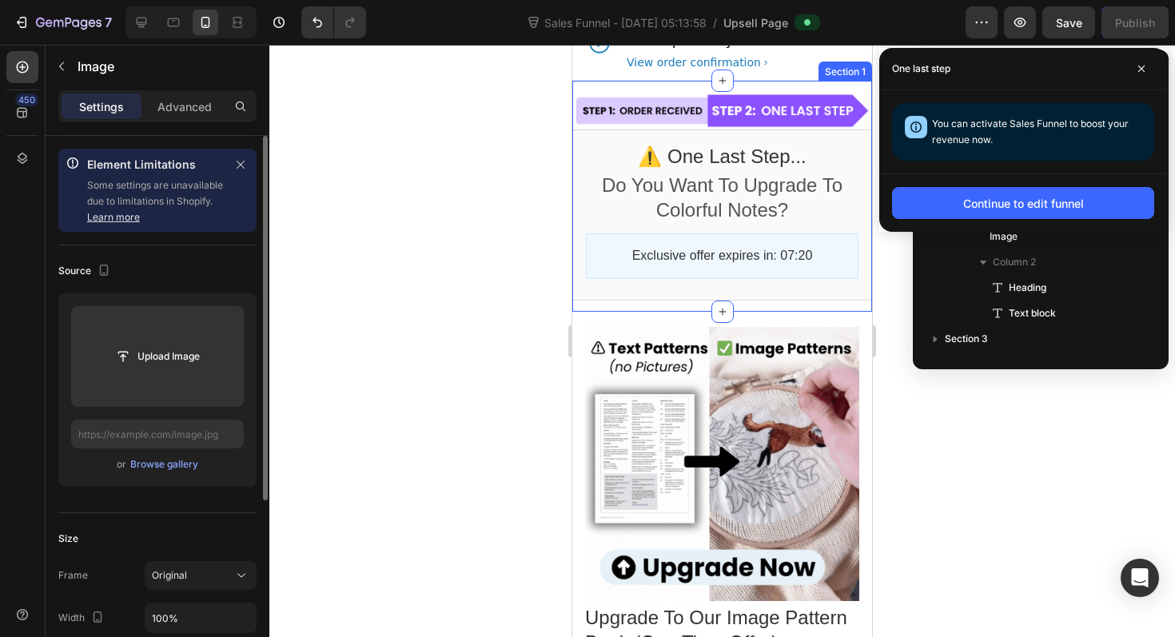
scroll to position [43, 0]
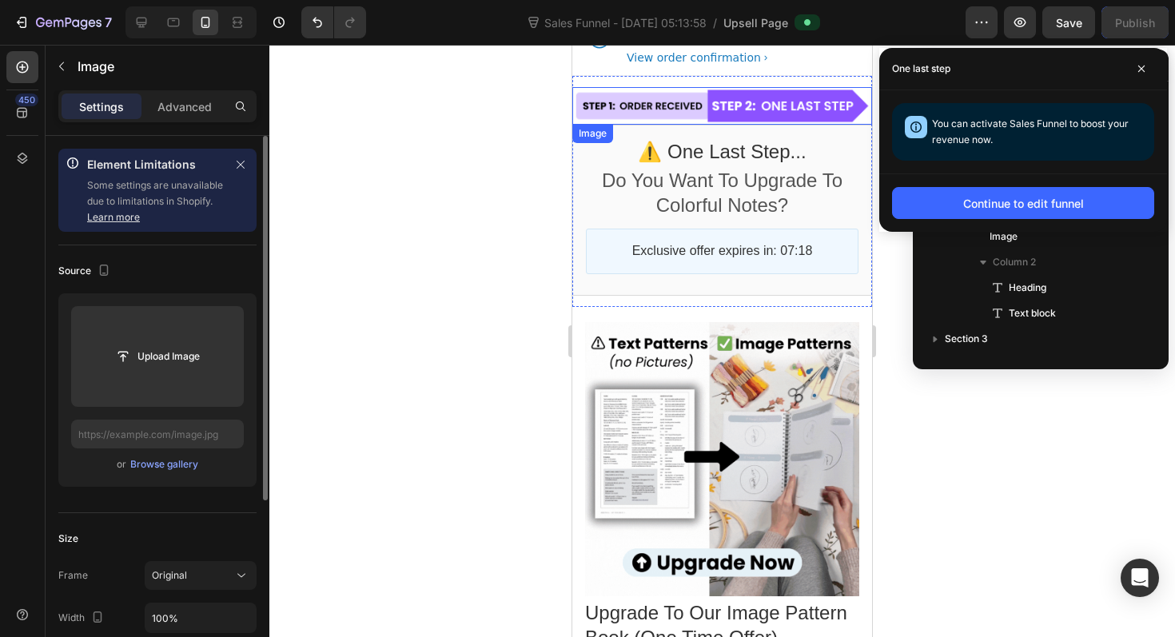
click at [827, 114] on div at bounding box center [722, 106] width 300 height 38
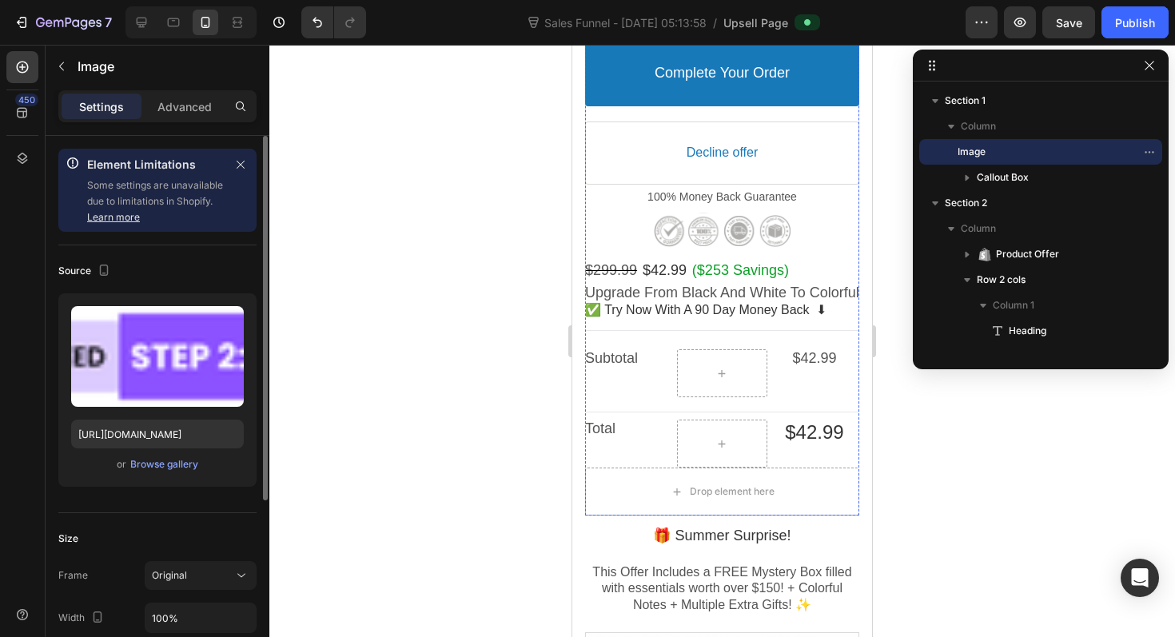
scroll to position [702, 0]
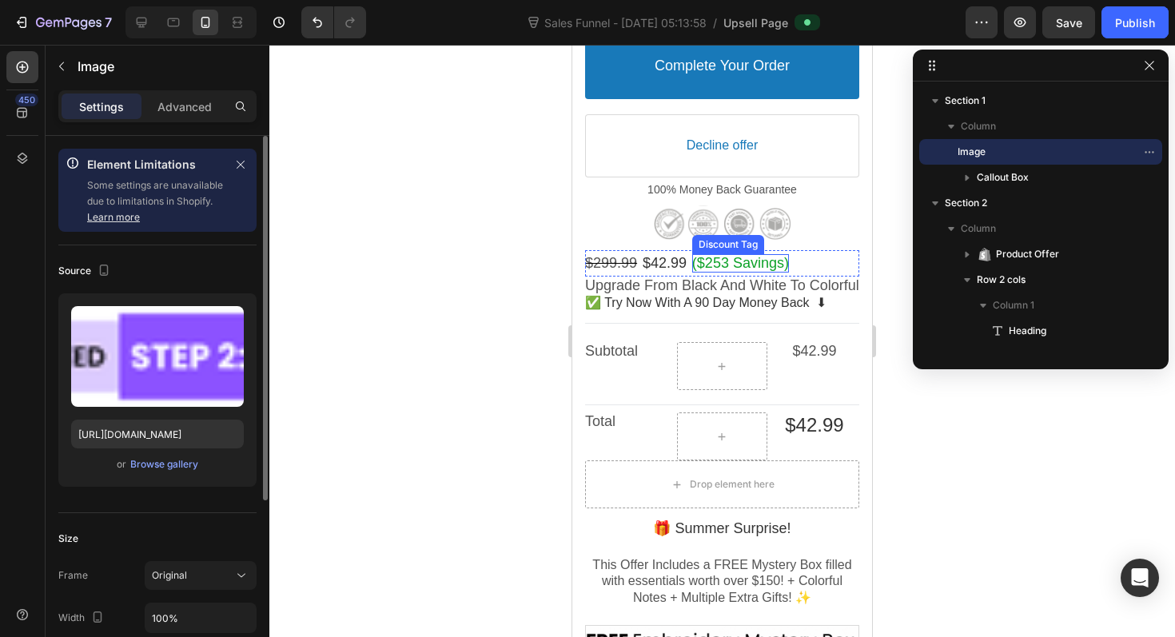
click at [730, 260] on bdo "($253 Savings)" at bounding box center [740, 263] width 97 height 16
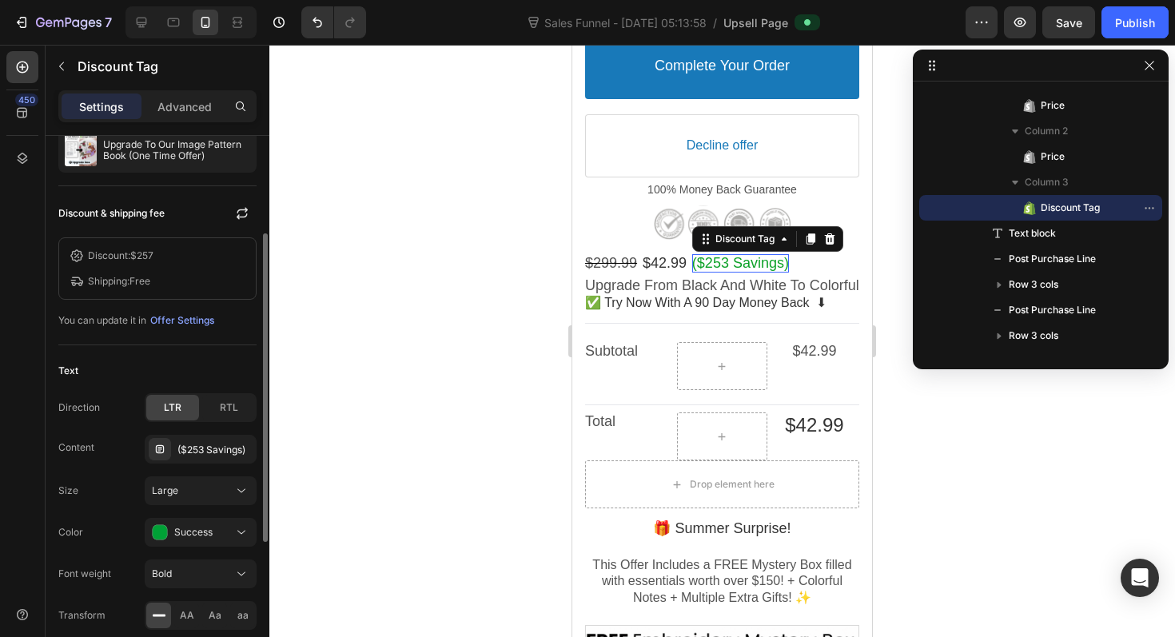
scroll to position [166, 0]
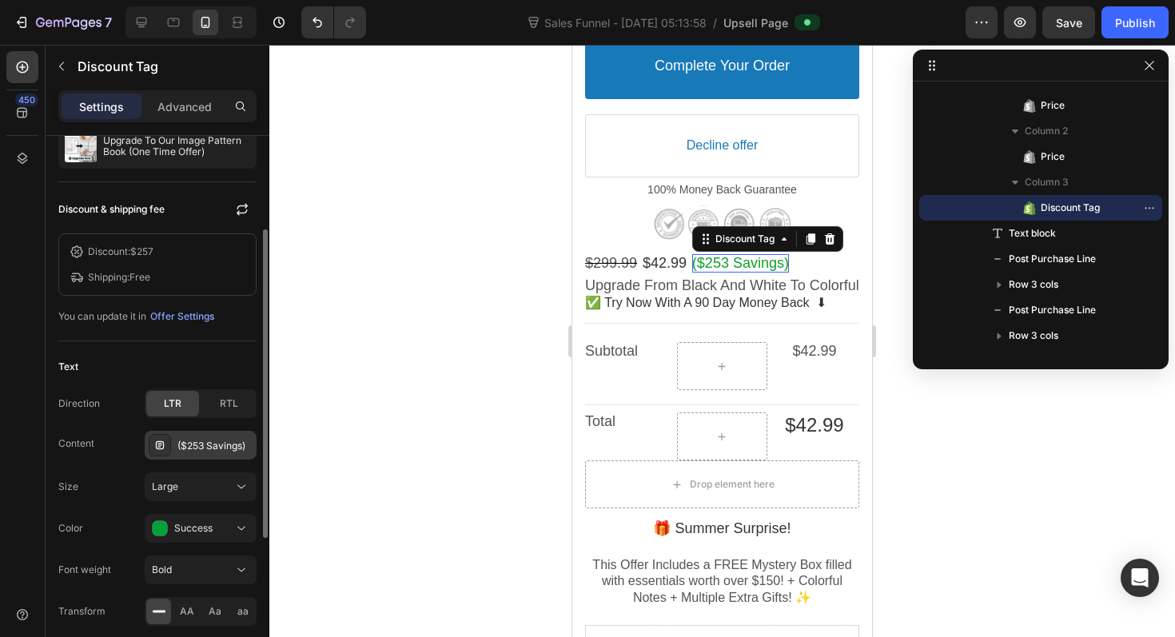
click at [218, 439] on div "($253 Savings)" at bounding box center [214, 446] width 75 height 14
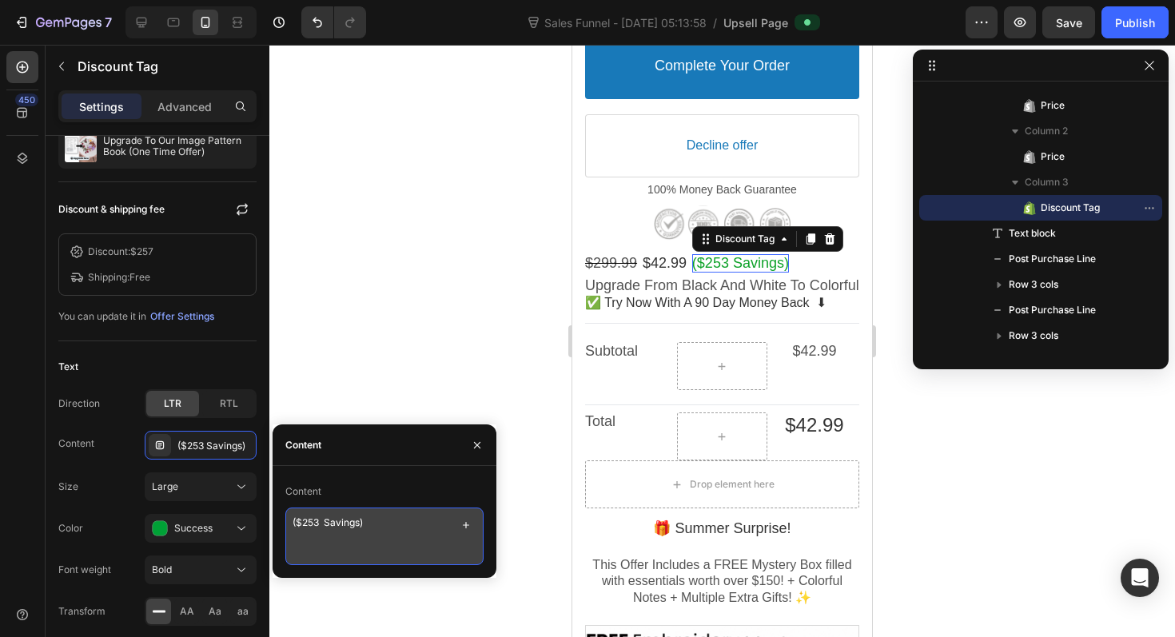
click at [314, 523] on textarea "($253 Savings)" at bounding box center [384, 536] width 198 height 58
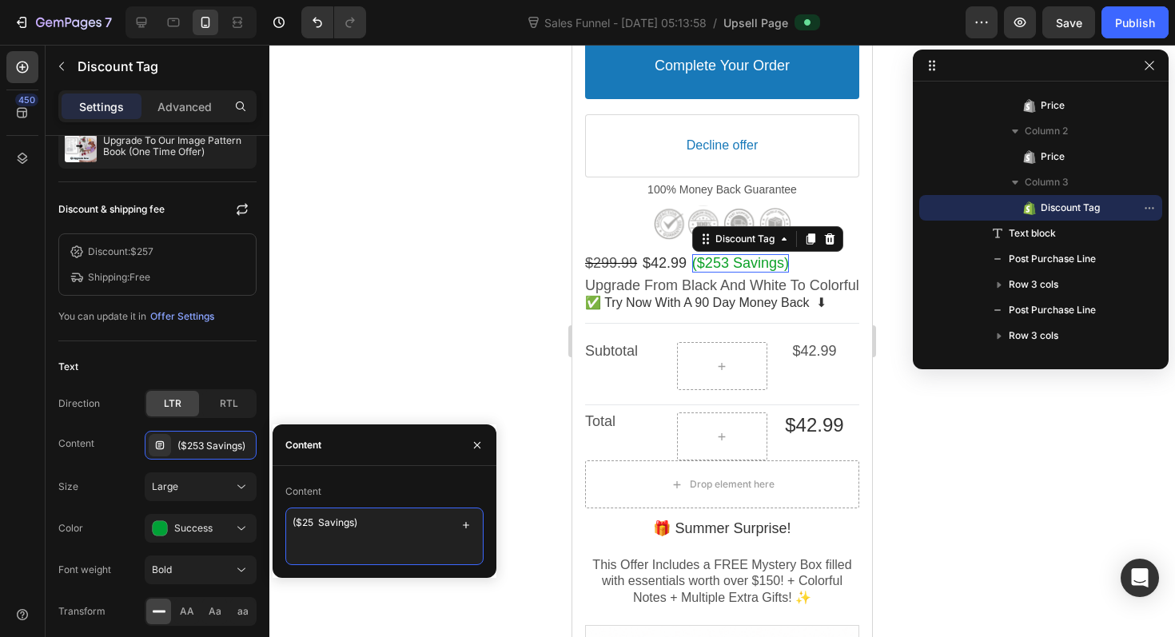
type textarea "($257 Savings)"
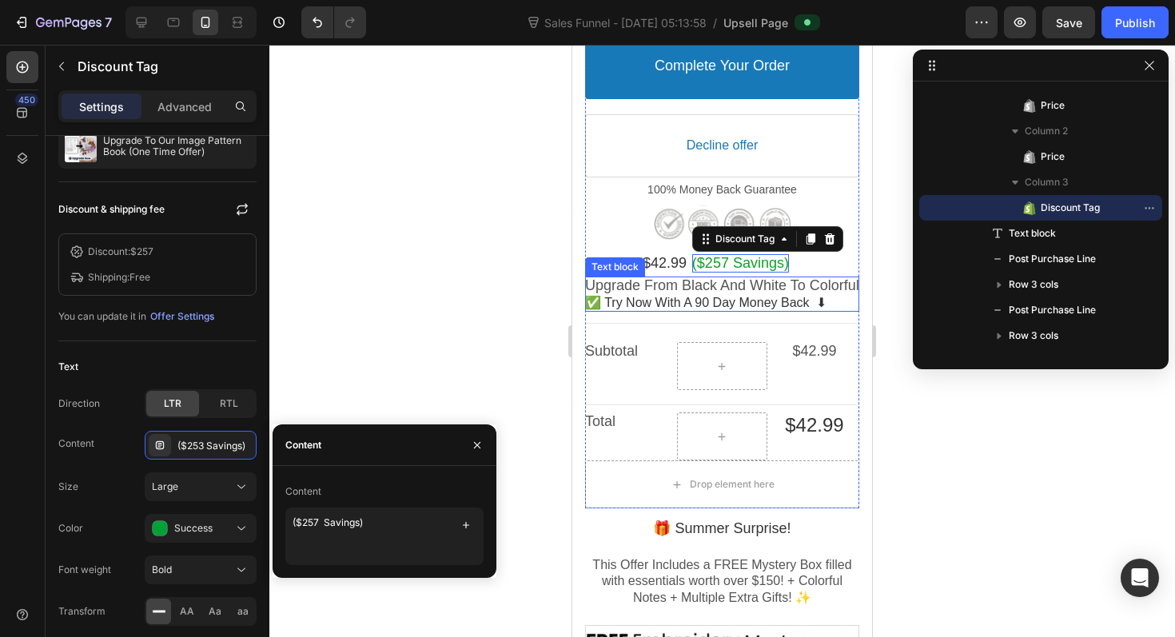
click at [744, 309] on span "✅ Try Now With A 90 Day Money Back ⬇" at bounding box center [705, 303] width 241 height 14
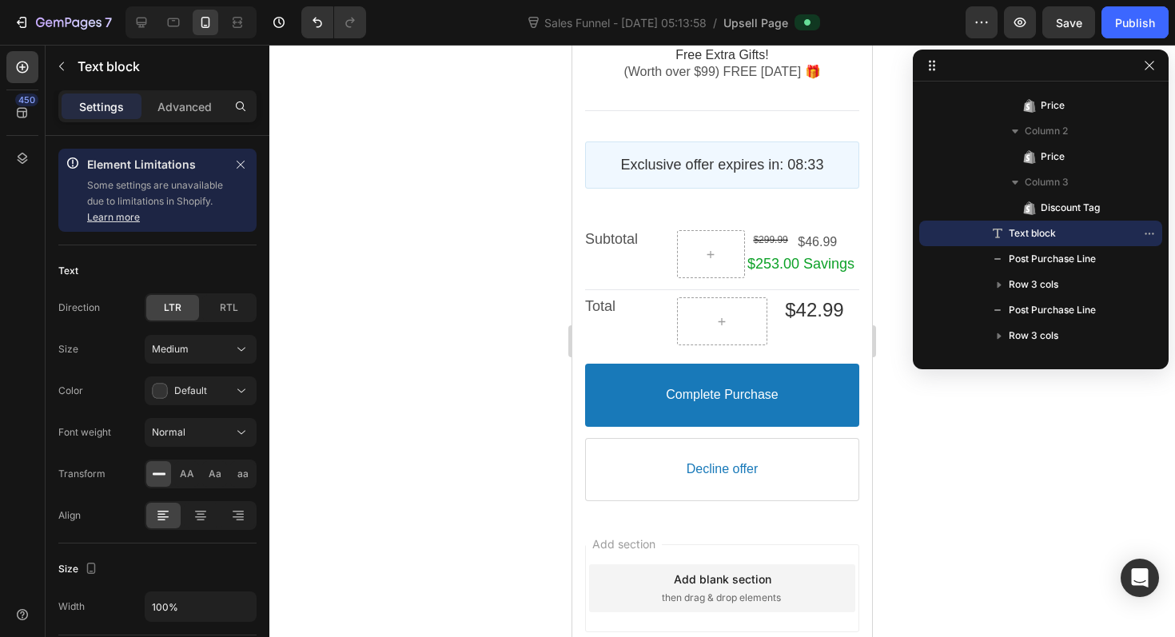
scroll to position [1995, 0]
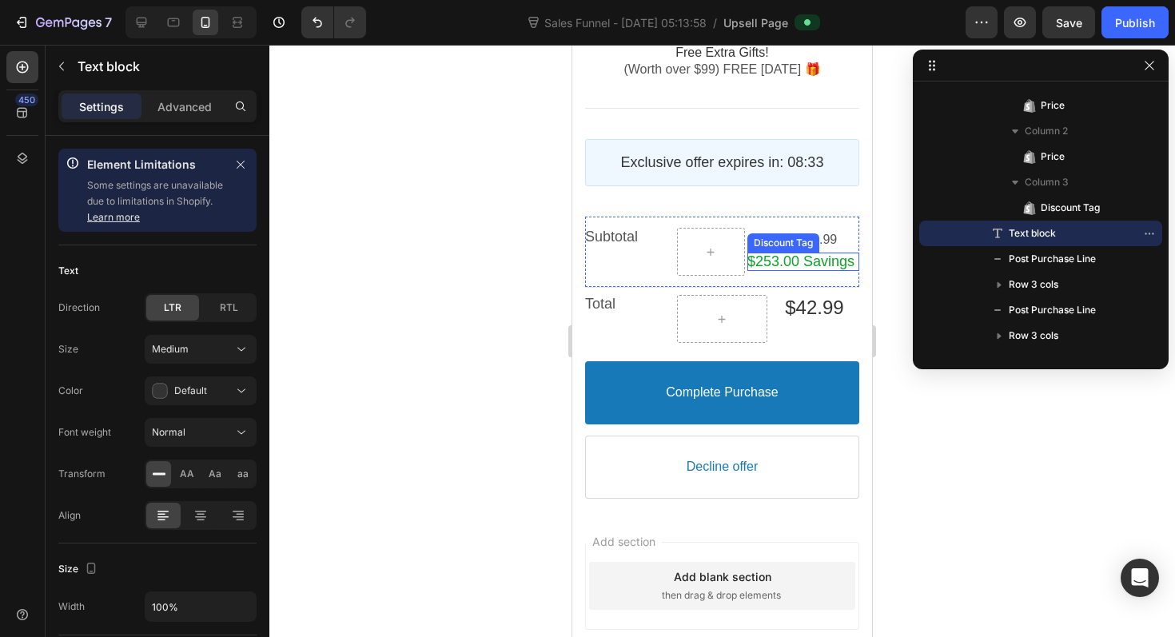
click at [801, 269] on bdo "$253.00 Savings" at bounding box center [800, 261] width 107 height 16
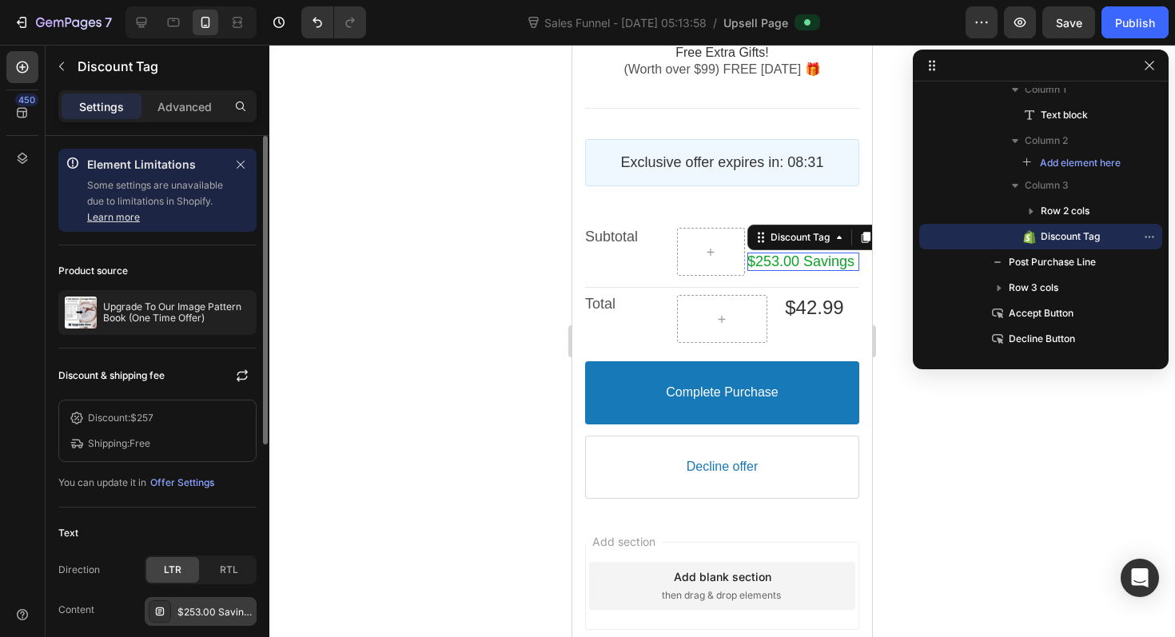
click at [210, 609] on div "$253.00 Savings" at bounding box center [214, 612] width 75 height 14
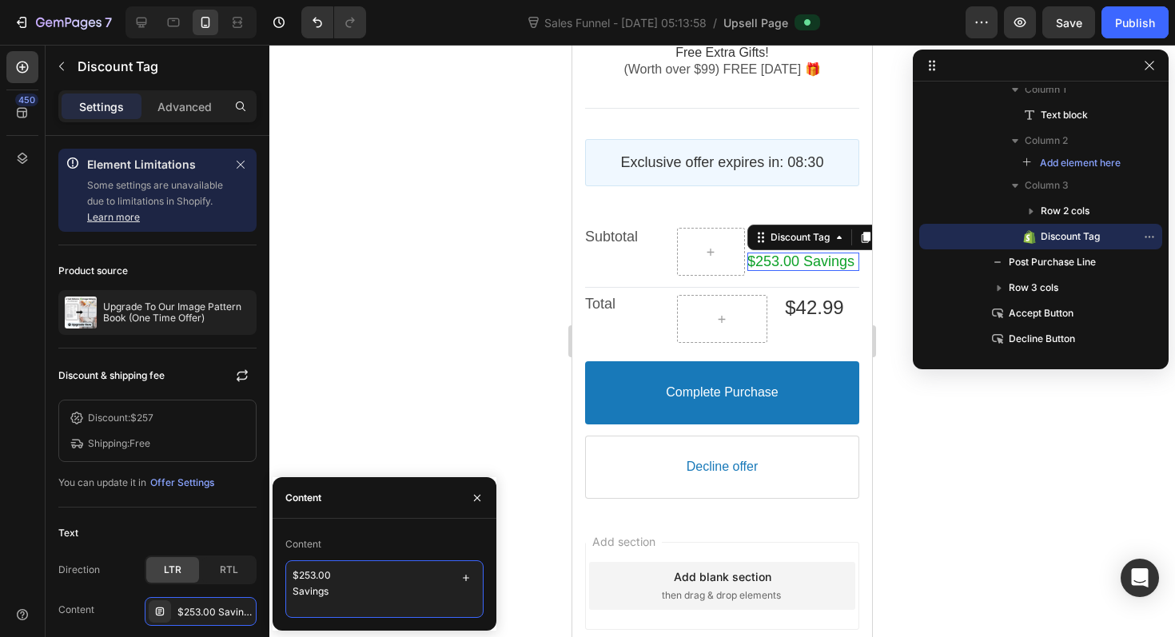
click at [316, 574] on textarea "$253.00 Savings" at bounding box center [384, 589] width 198 height 58
type textarea "$257.00 Savings"
click at [583, 251] on section "Post Purchase Line Exclusive offer expires in: 08:29 Countdown Timer Subtotal T…" at bounding box center [722, 303] width 300 height 413
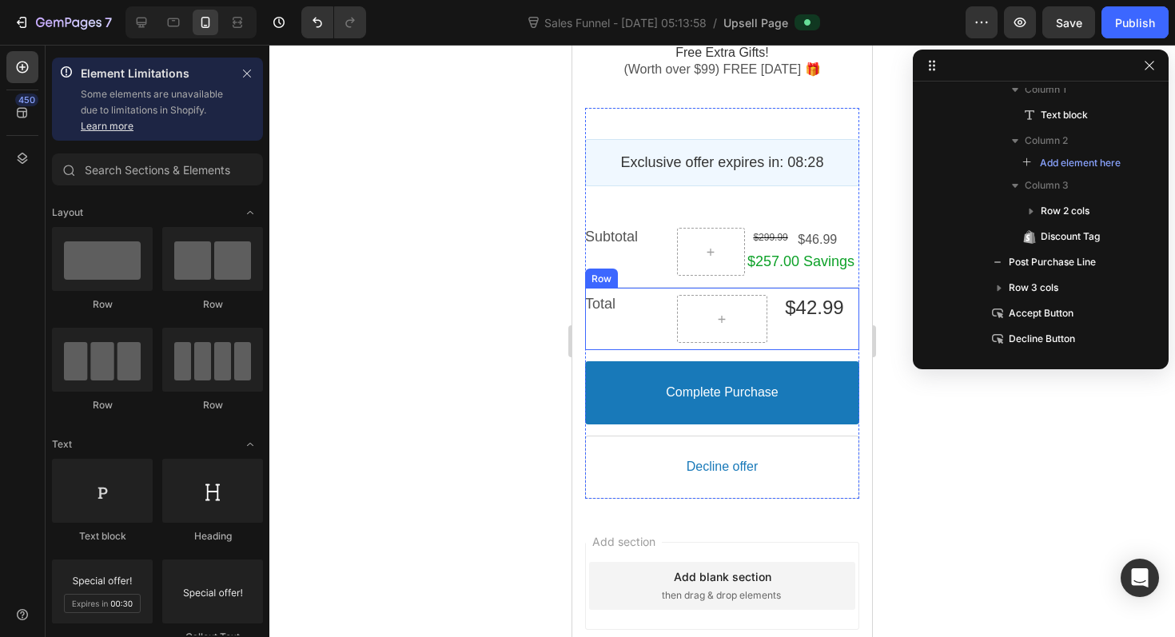
scroll to position [2107, 0]
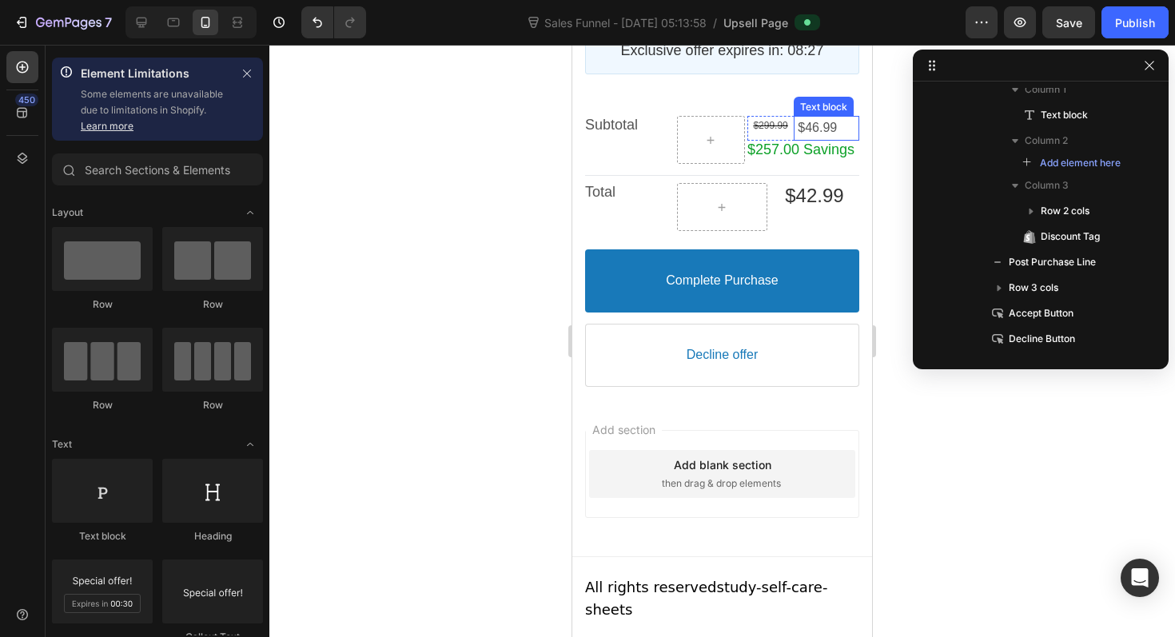
click at [815, 137] on div "$46.99 Text block" at bounding box center [826, 128] width 66 height 25
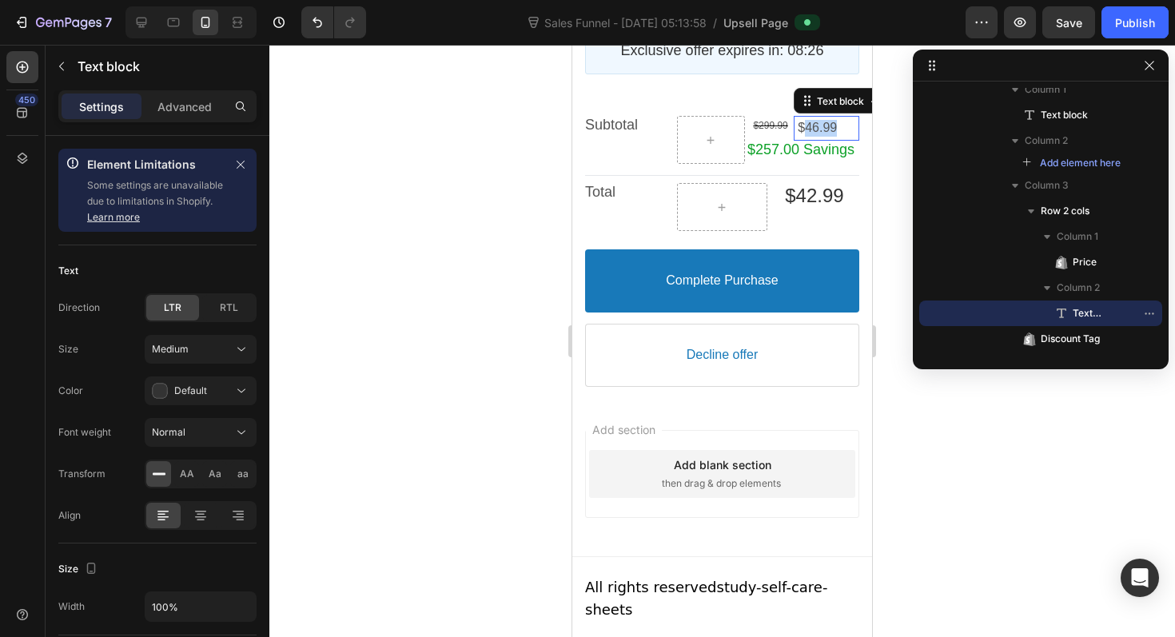
click at [816, 134] on span "$46.99" at bounding box center [816, 128] width 39 height 14
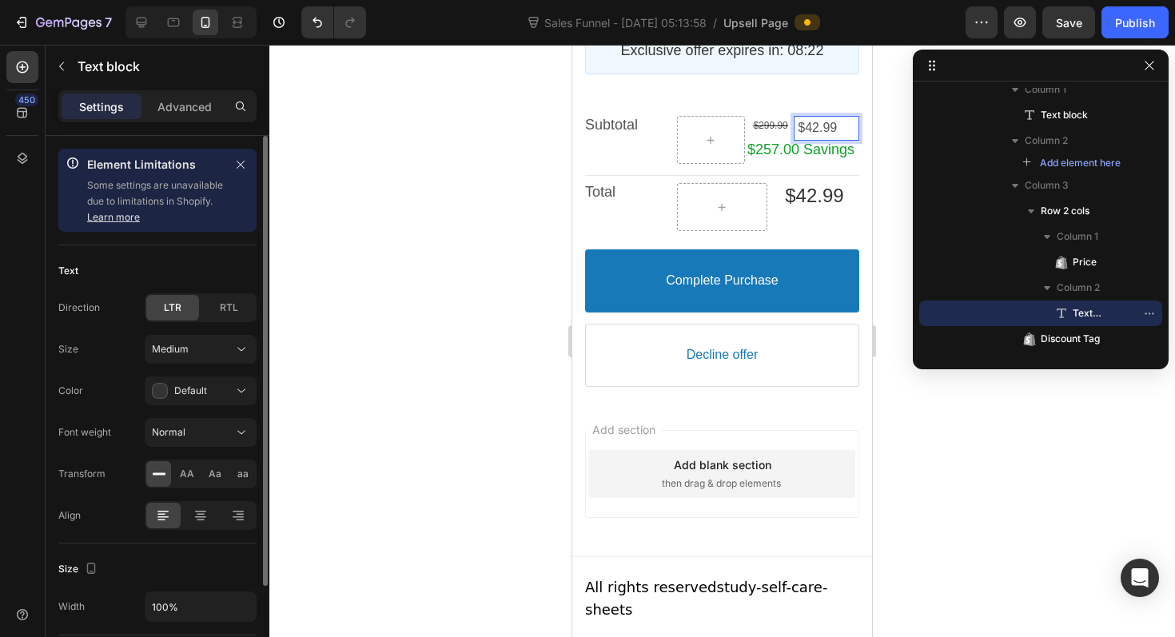
click at [229, 193] on div "Element Limitations Some settings are unavailable due to limitations in Shopify…" at bounding box center [157, 190] width 198 height 83
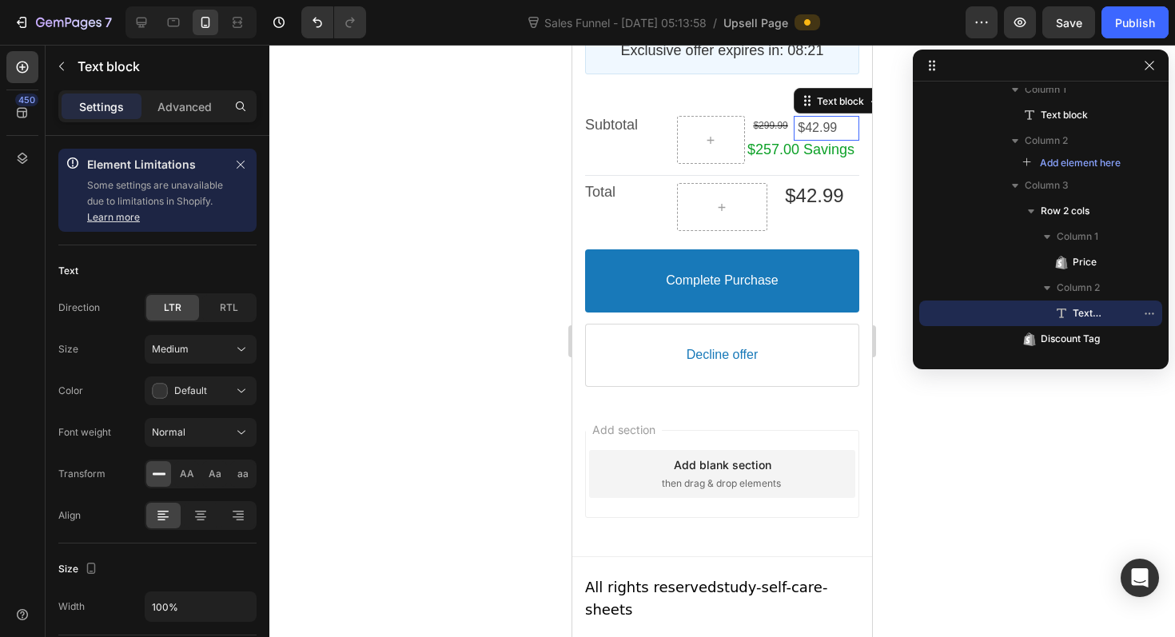
click at [505, 300] on div at bounding box center [721, 341] width 905 height 592
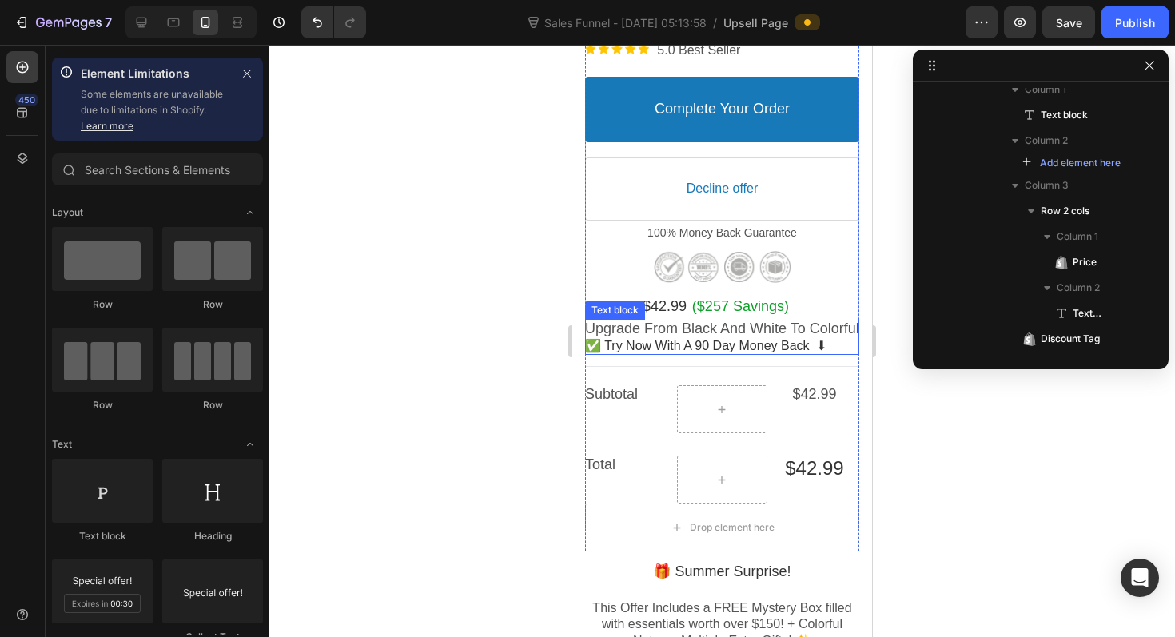
scroll to position [0, 0]
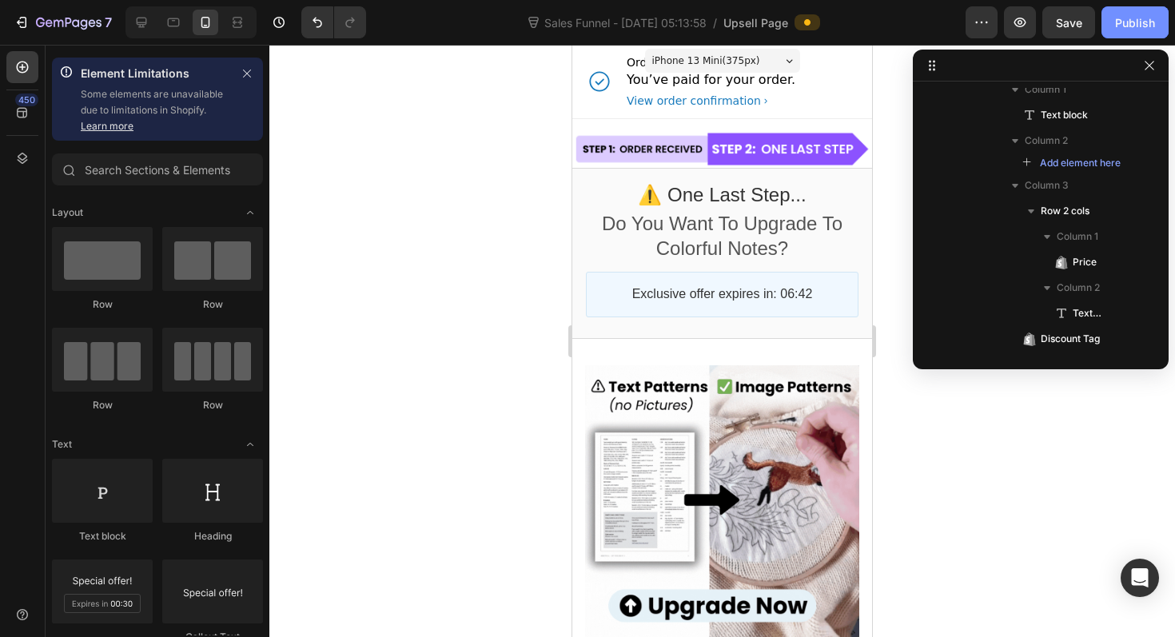
click at [1140, 19] on div "Publish" at bounding box center [1135, 22] width 40 height 17
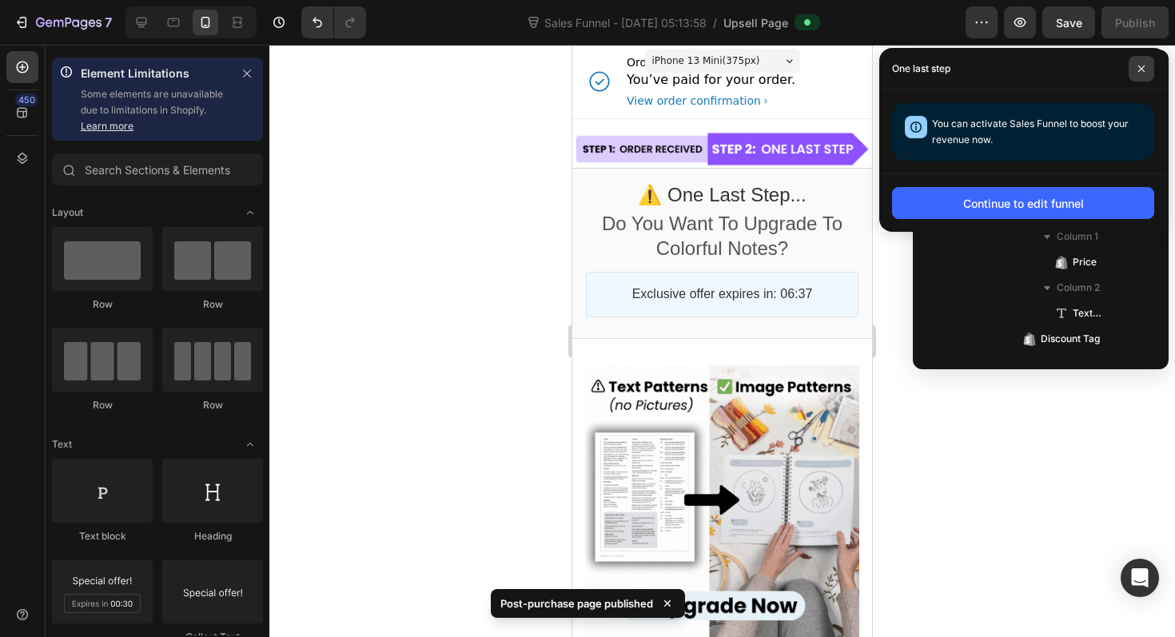
click at [1139, 67] on icon at bounding box center [1141, 69] width 8 height 8
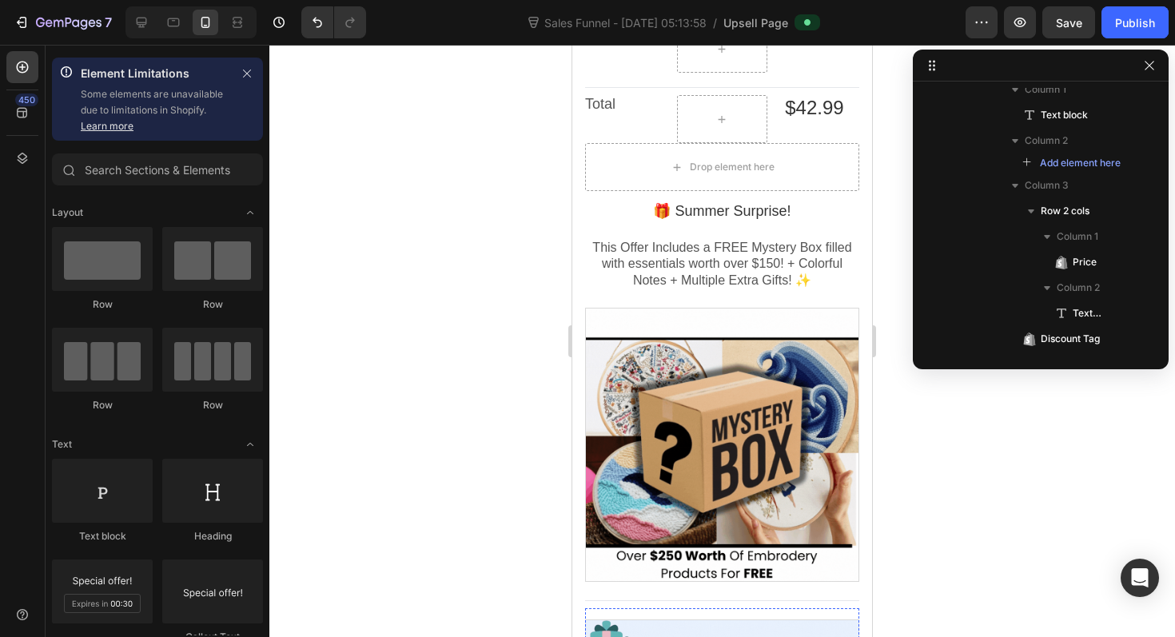
scroll to position [1016, 0]
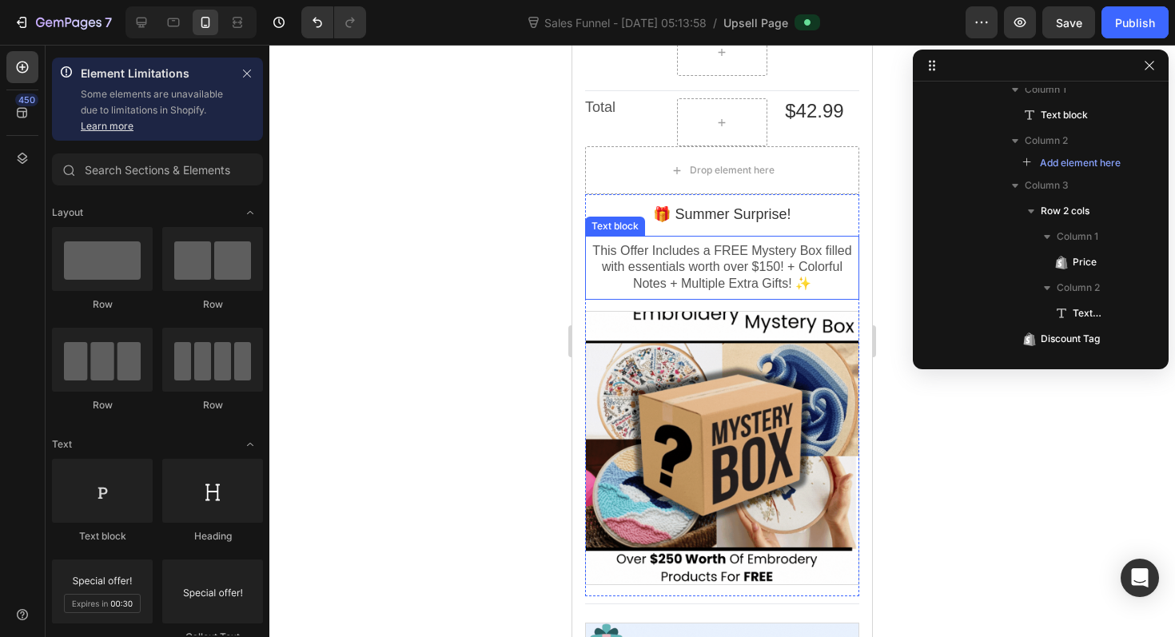
click at [708, 280] on span "This Offer Includes a FREE Mystery Box filled with essentials worth over $150! …" at bounding box center [721, 267] width 259 height 47
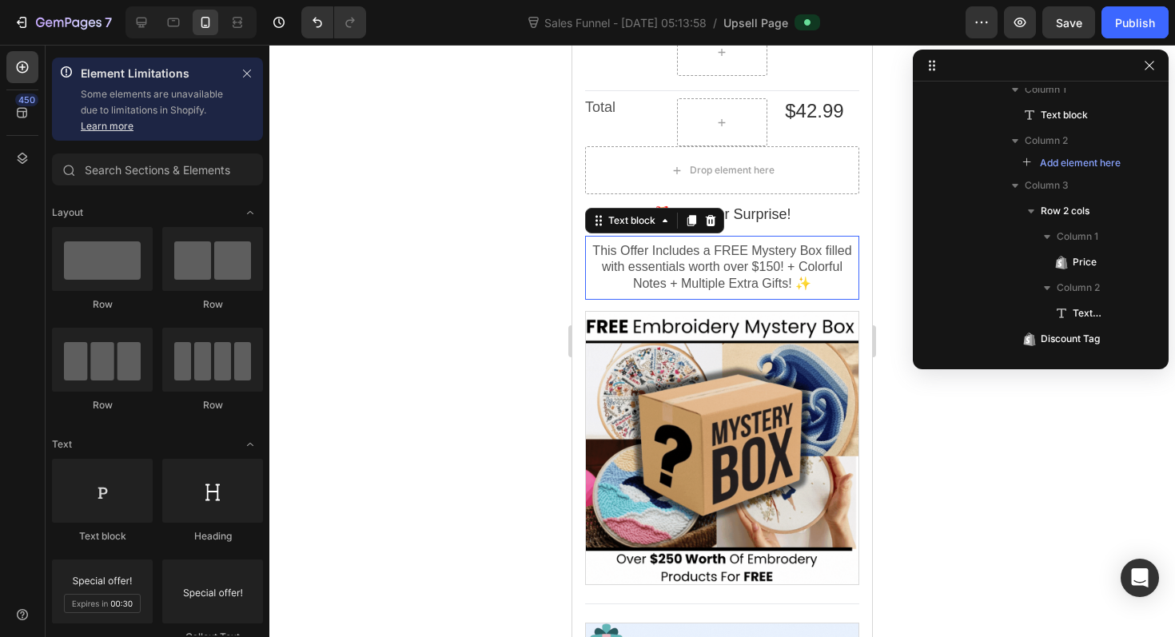
scroll to position [1152, 0]
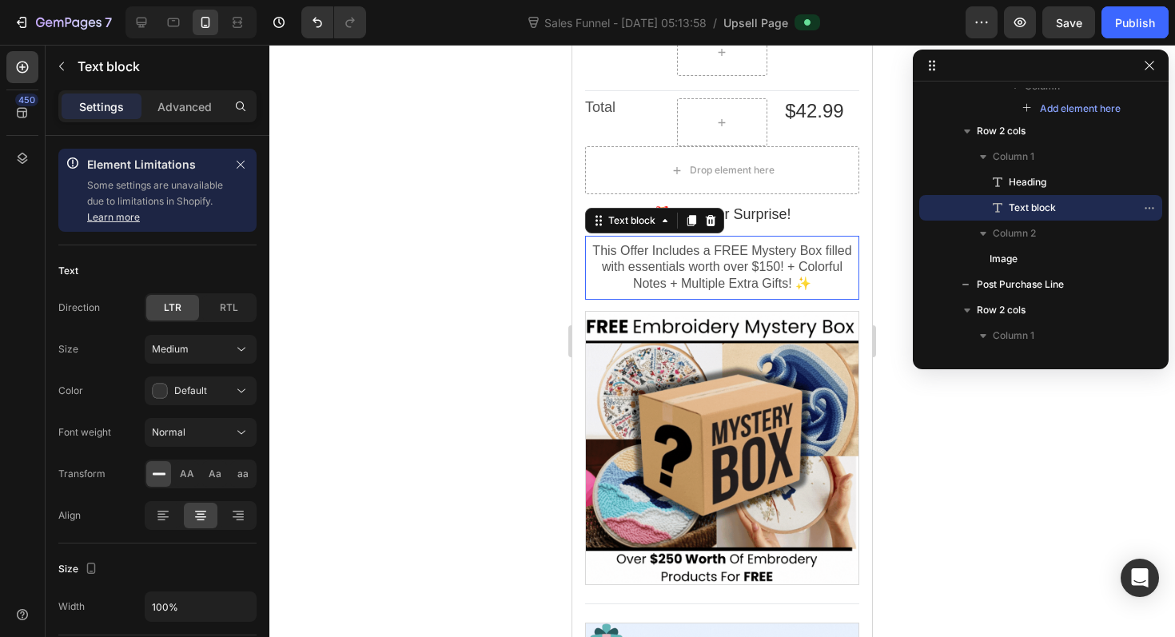
click at [480, 328] on div at bounding box center [721, 341] width 905 height 592
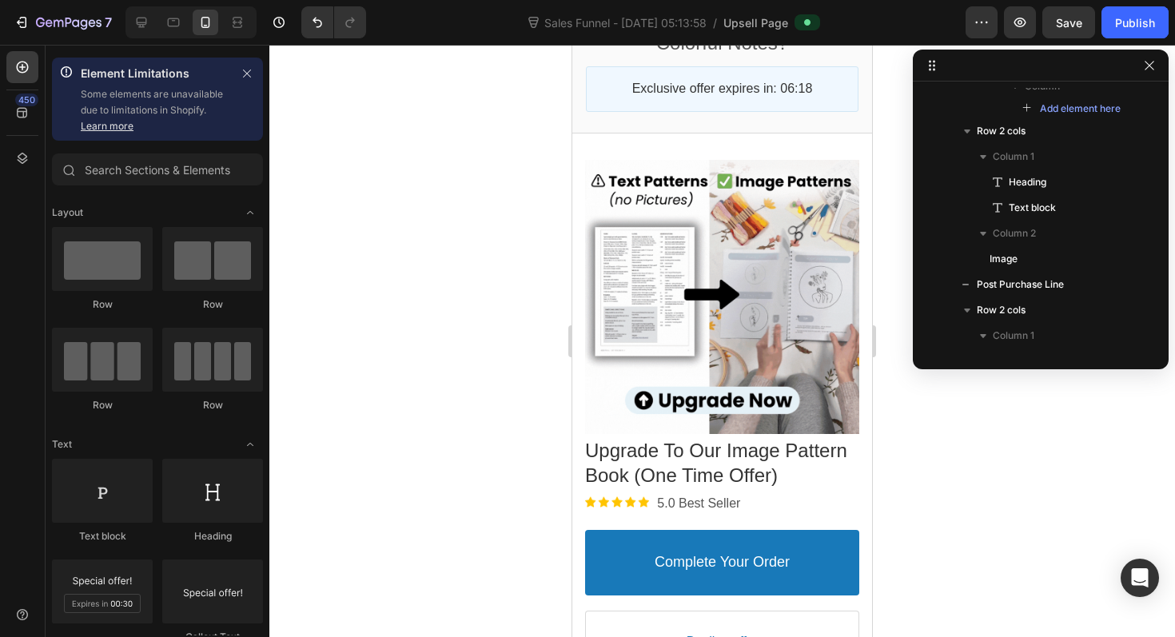
scroll to position [0, 0]
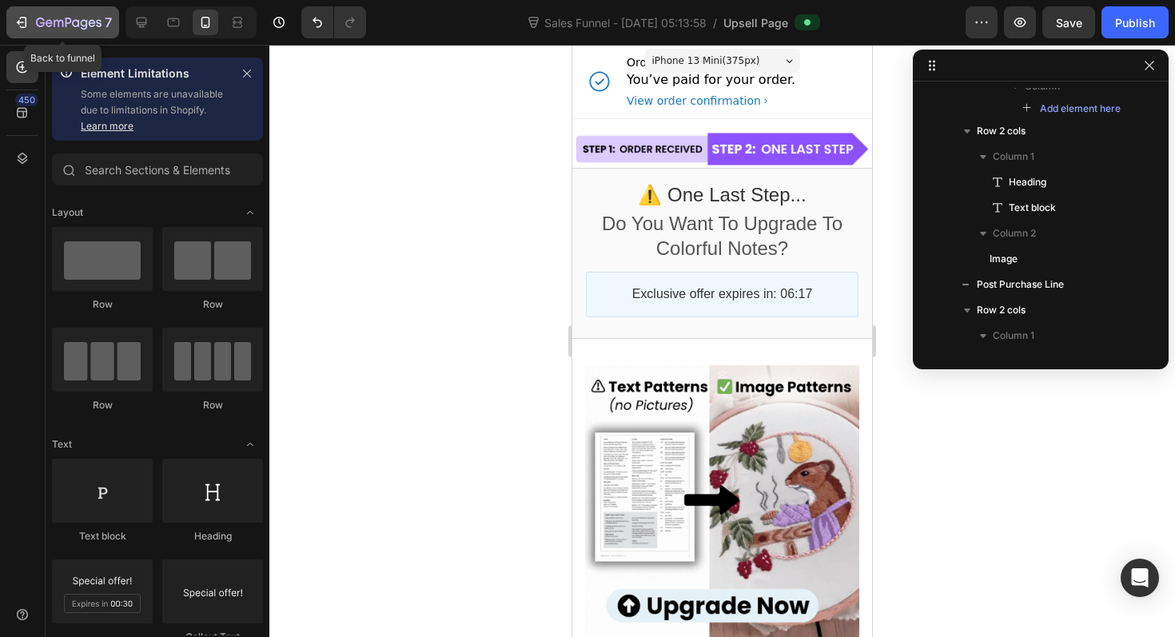
click at [71, 21] on icon "button" at bounding box center [69, 24] width 66 height 14
